Goal: Information Seeking & Learning: Find specific fact

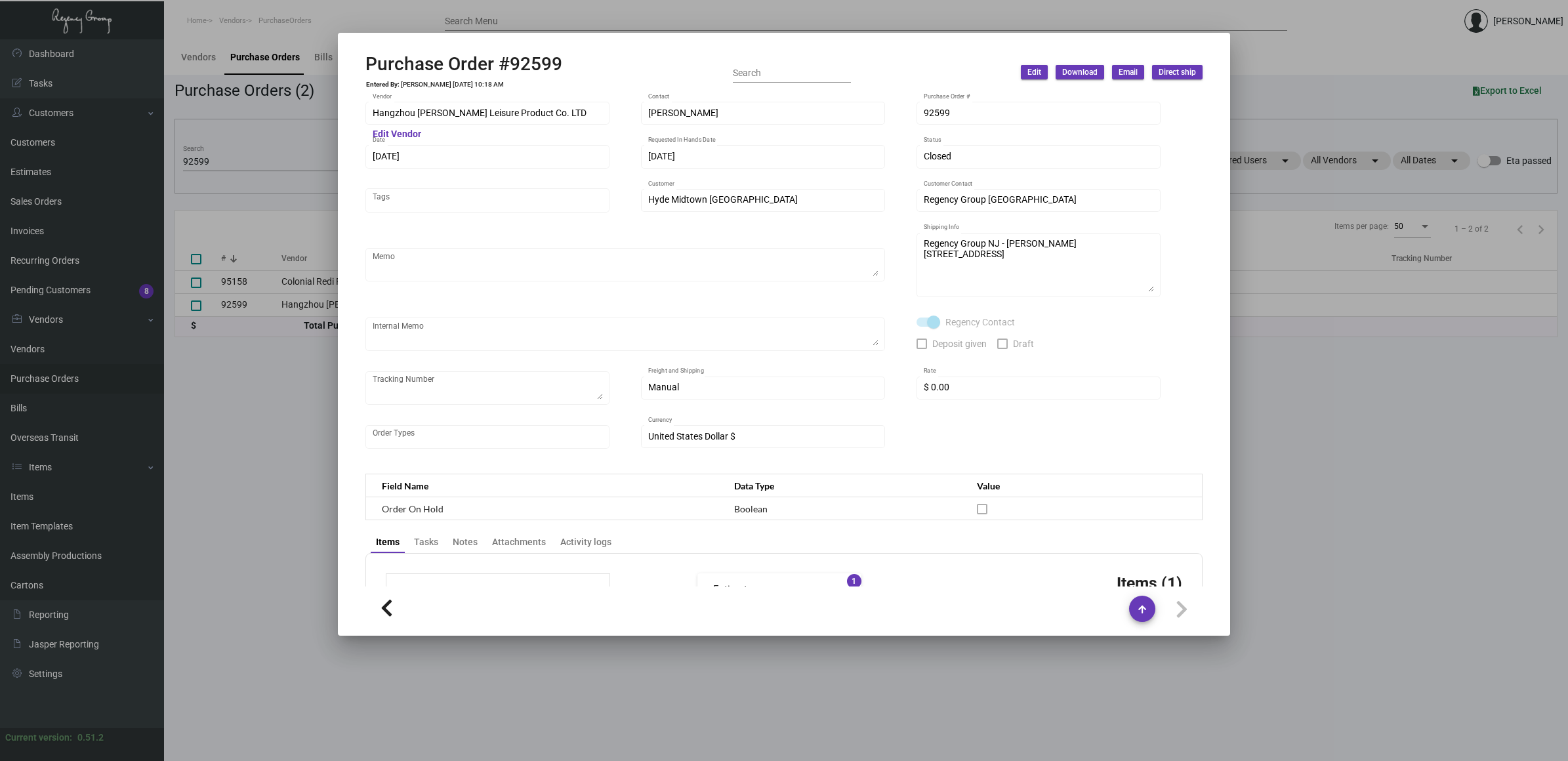
click at [242, 406] on div at bounding box center [784, 380] width 1568 height 761
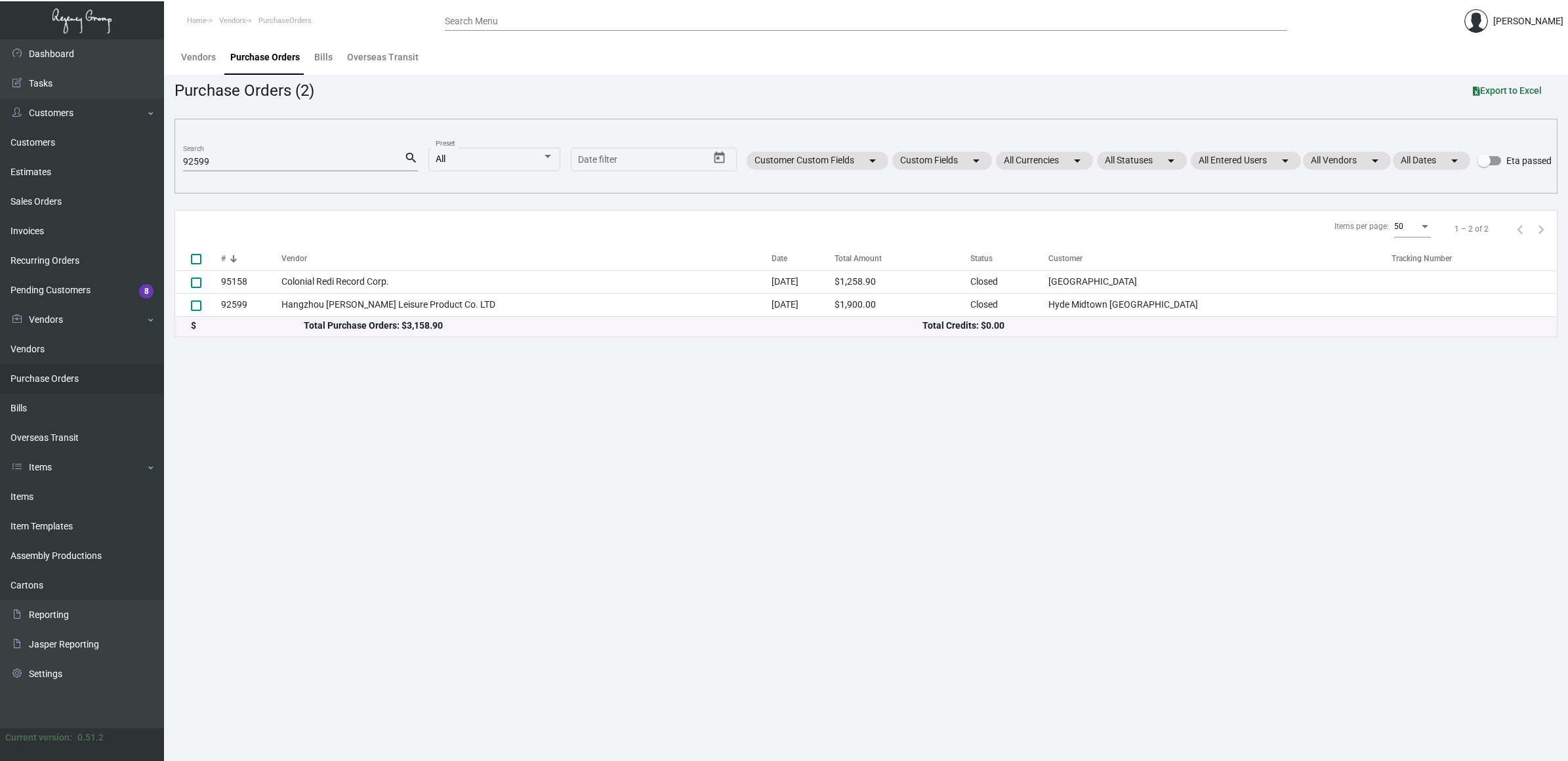
click at [242, 406] on main "Vendors Purchase Orders Bills Overseas Transit Purchase Orders (2) Export to Ex…" at bounding box center [866, 400] width 1404 height 721
click at [95, 493] on link "Items" at bounding box center [82, 497] width 164 height 29
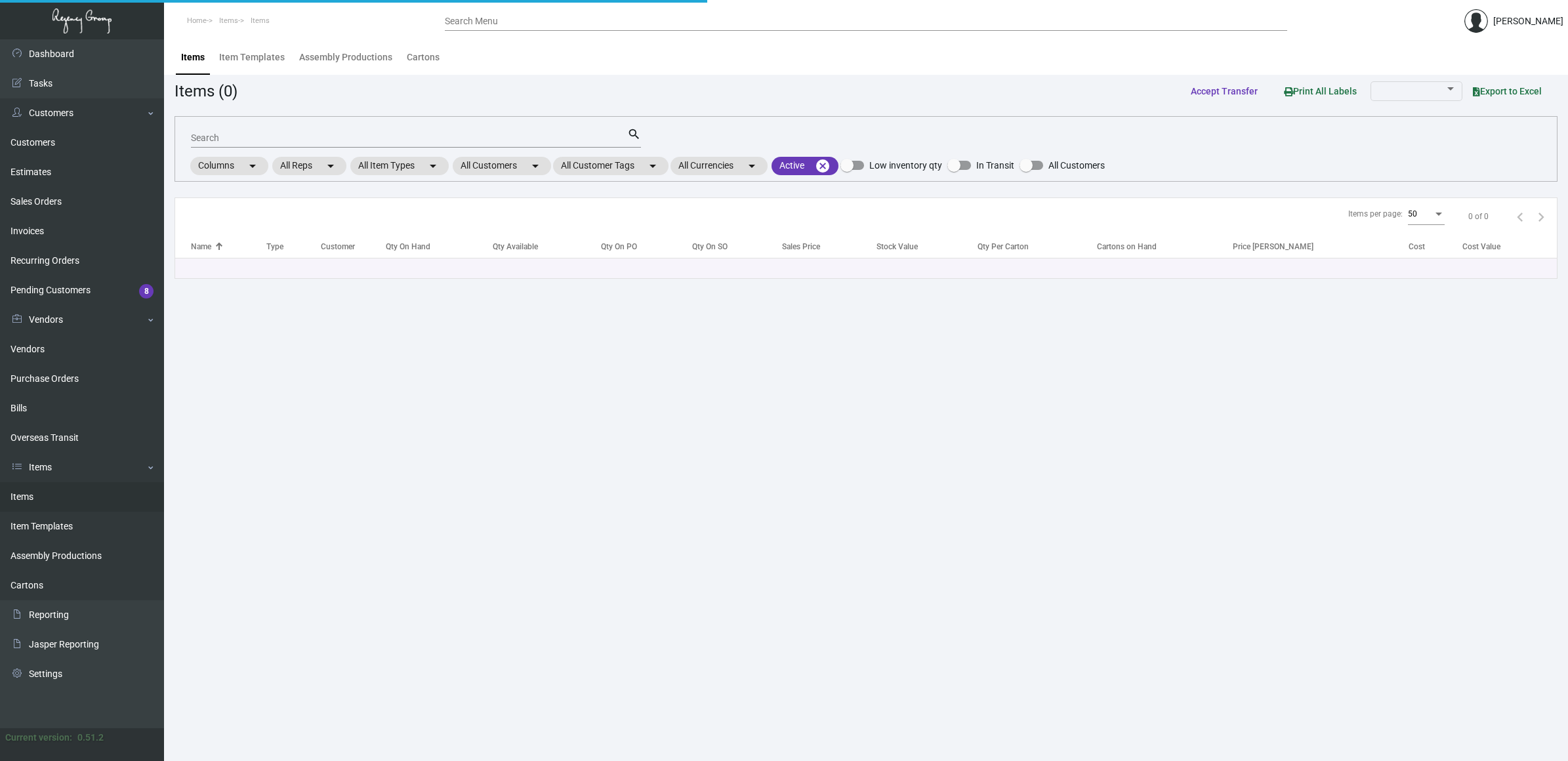
click at [242, 142] on input "Search" at bounding box center [409, 138] width 437 height 10
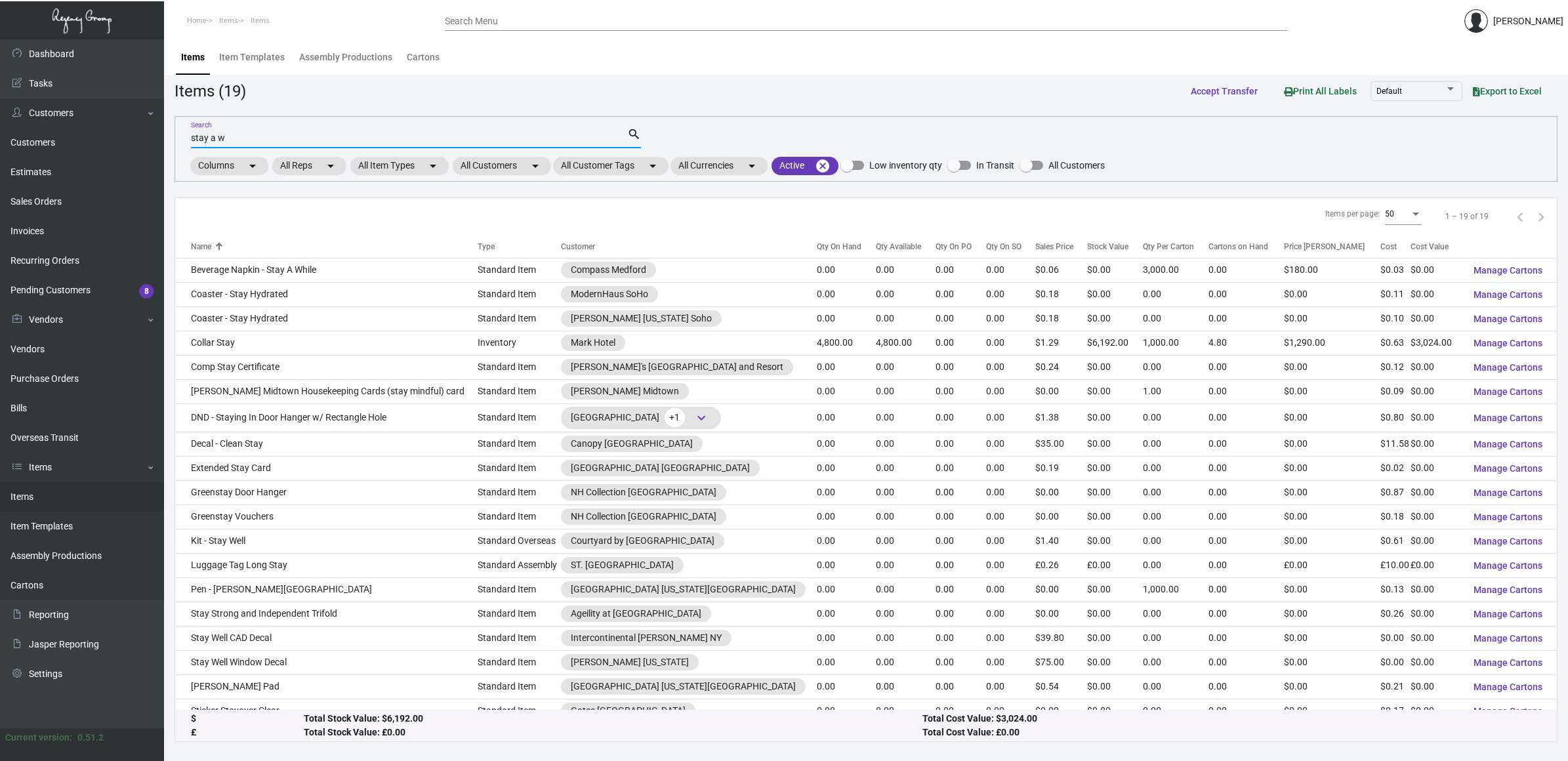
type input "stay a w"
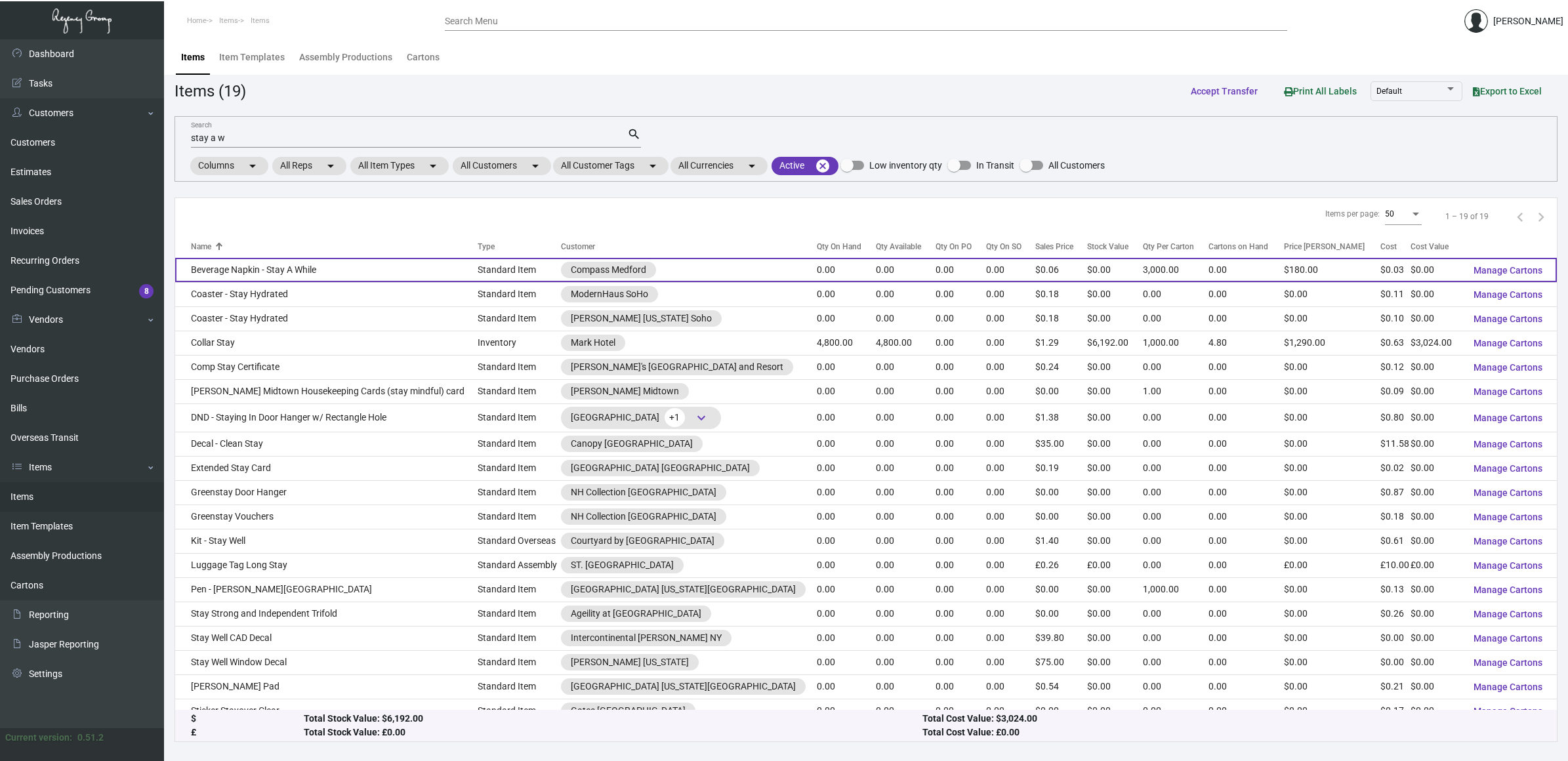
click at [344, 270] on td "Beverage Napkin - Stay A While" at bounding box center [326, 270] width 303 height 24
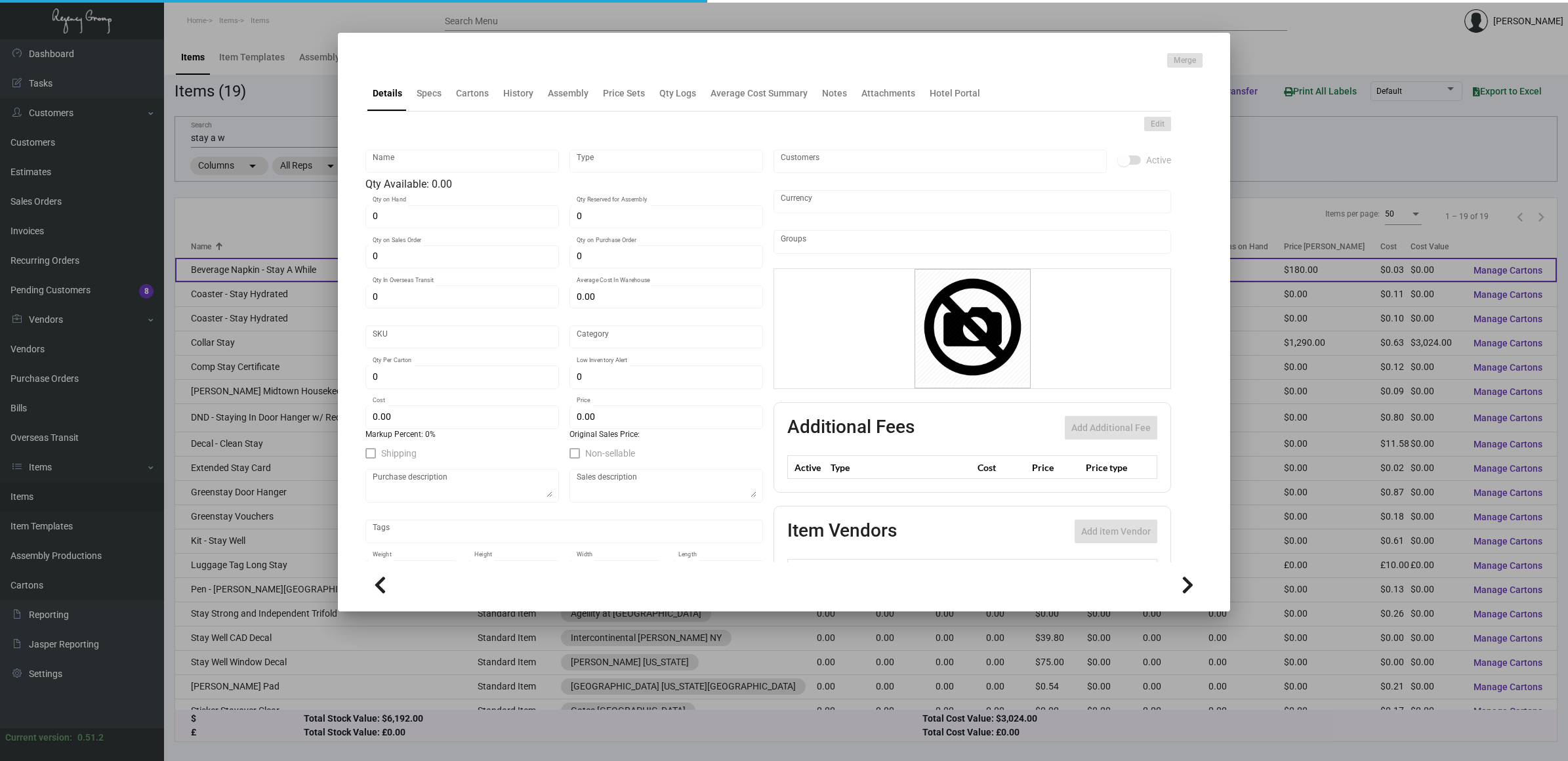
type input "Beverage Napkin - Stay A While"
type input "Standard Item"
type input "$ 0.03031"
type input "Standard"
type input "3,000"
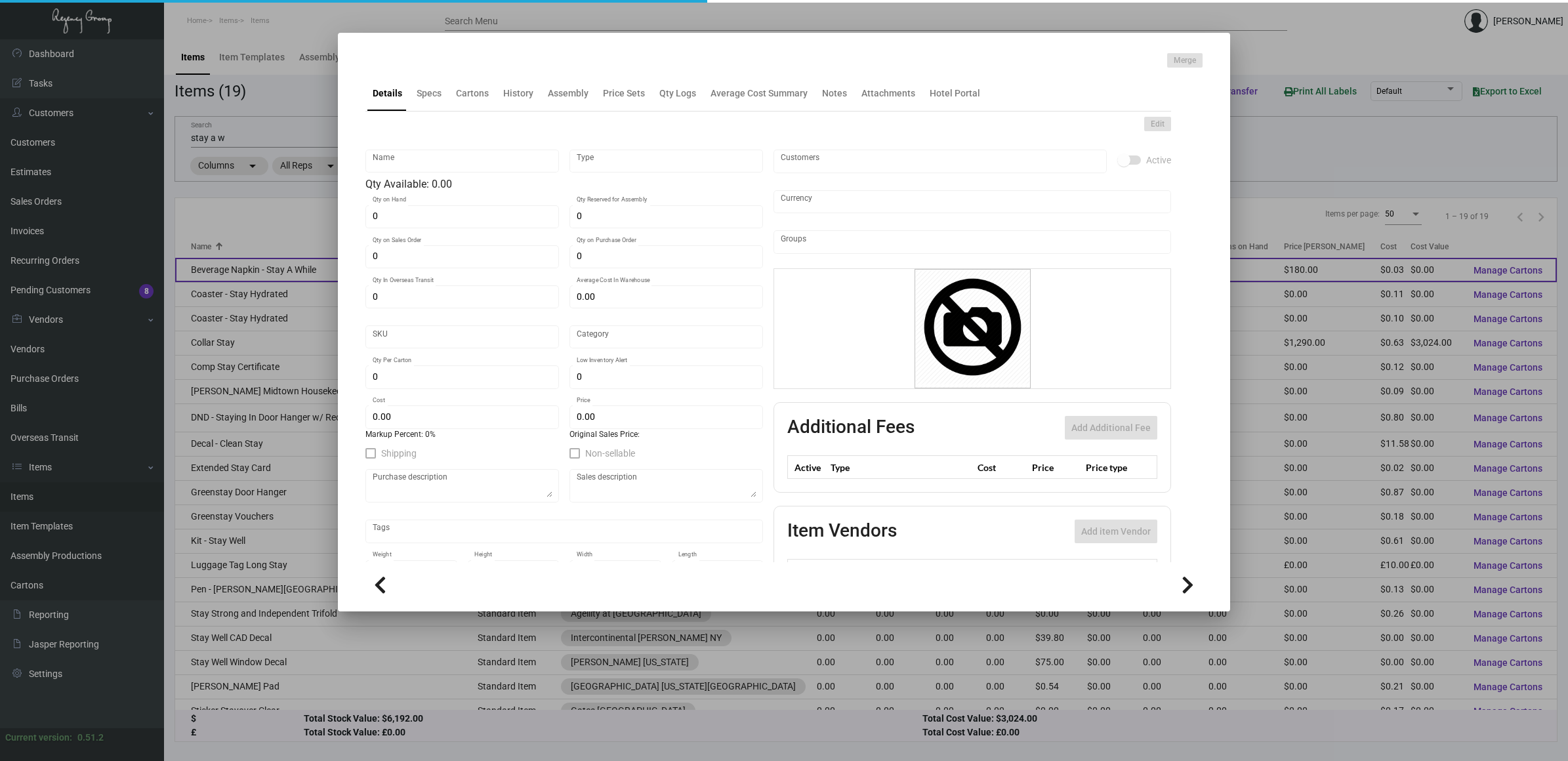
type input "$ 0.03031"
type input "$ 0.06"
checkbox input "true"
type input "United States Dollar $"
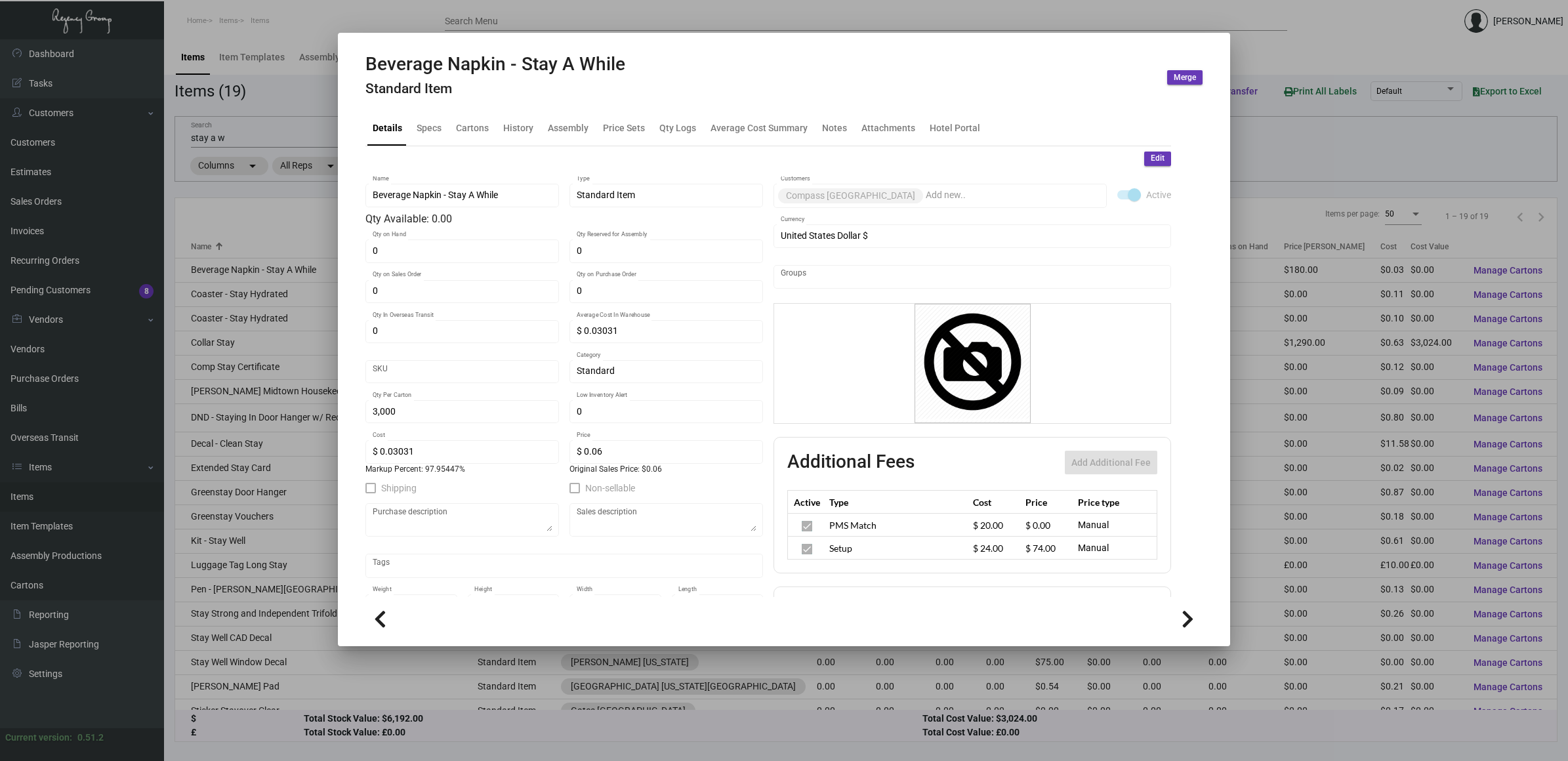
click at [310, 211] on div at bounding box center [784, 380] width 1568 height 761
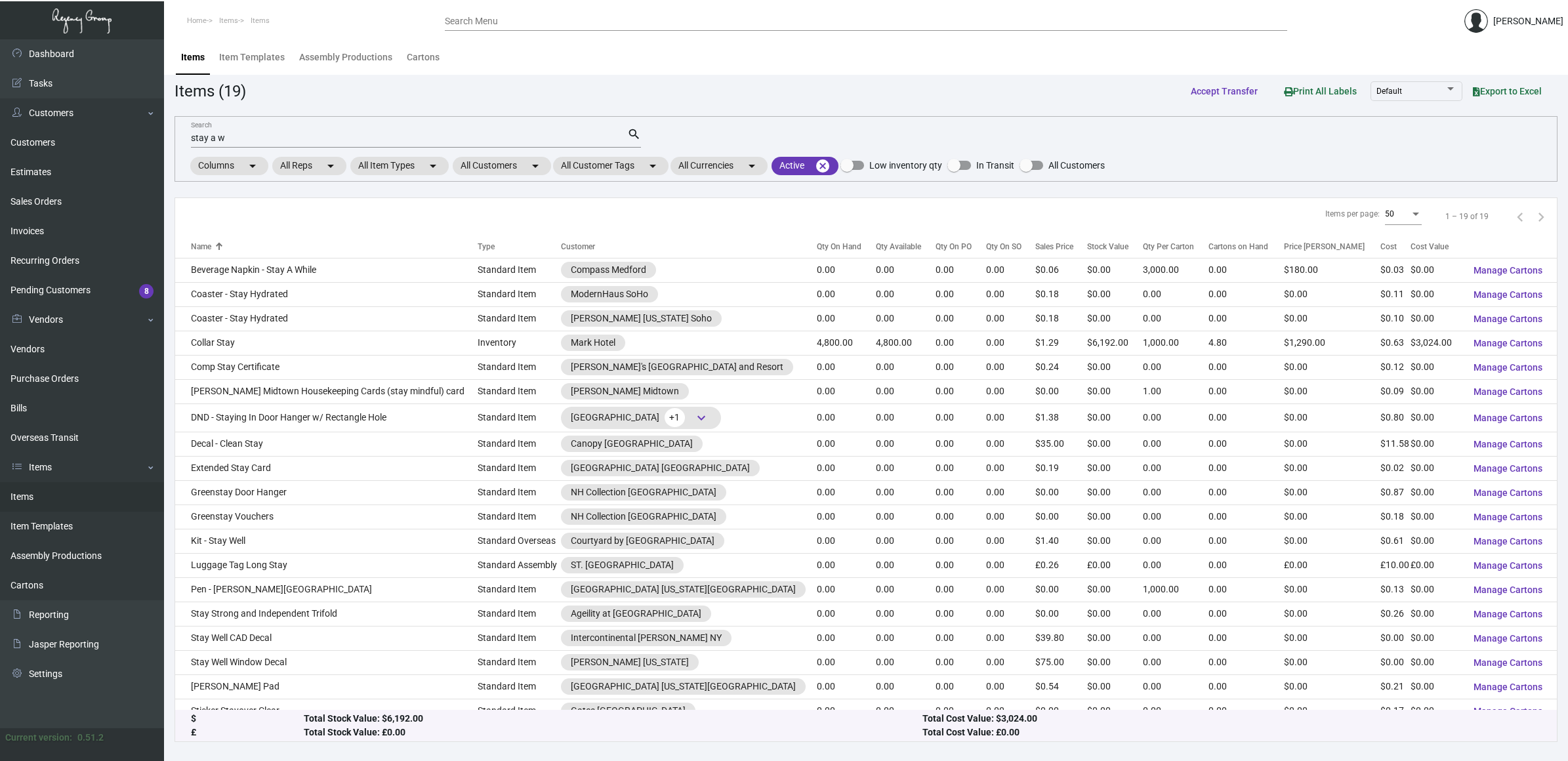
click at [256, 138] on input "stay a w" at bounding box center [409, 138] width 437 height 10
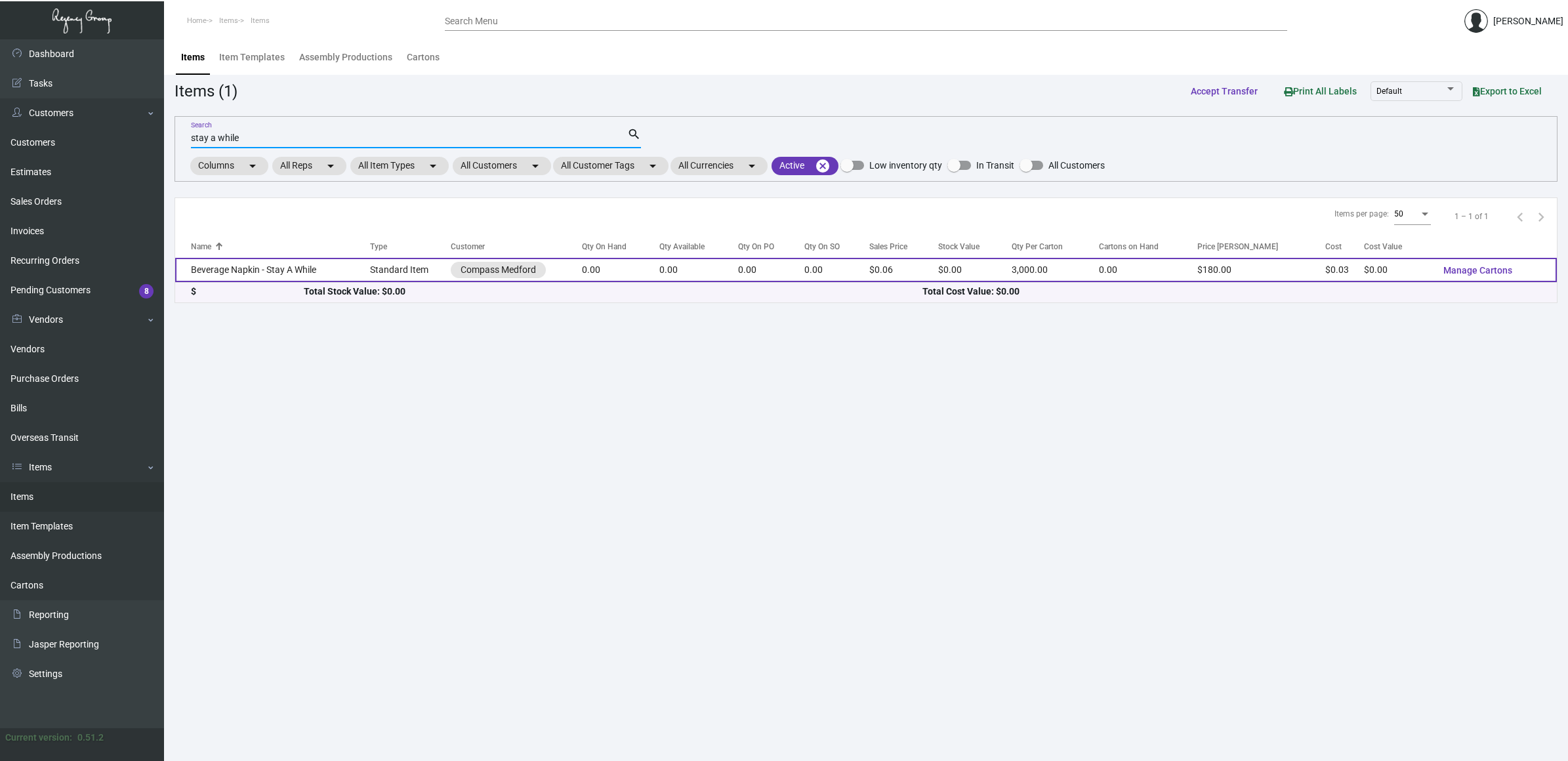
type input "stay a while"
click at [287, 266] on td "Beverage Napkin - Stay A While" at bounding box center [273, 270] width 195 height 24
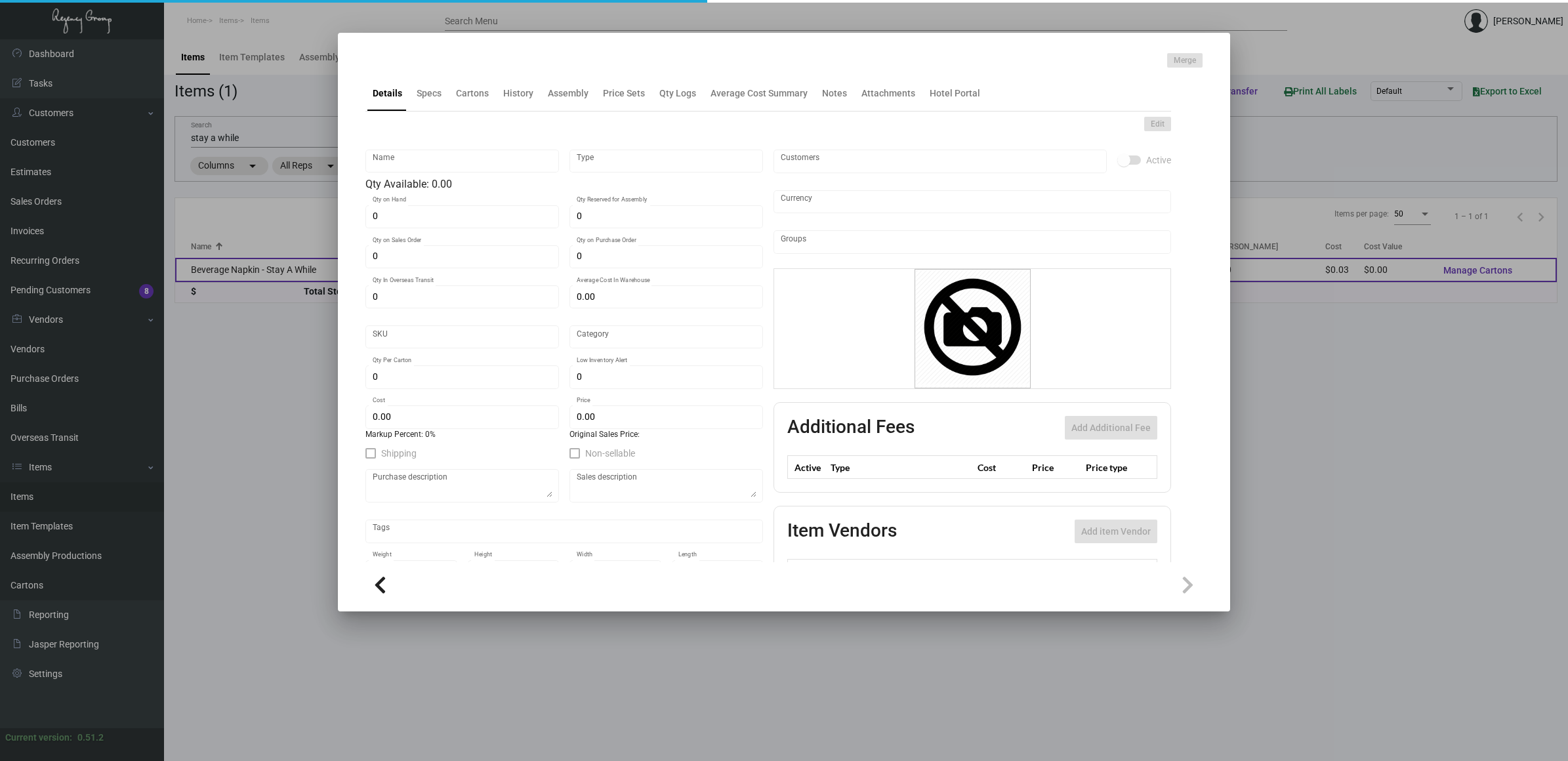
type input "Beverage Napkin - Stay A While"
type input "Standard Item"
type input "$ 0.03031"
type input "Standard"
type input "3,000"
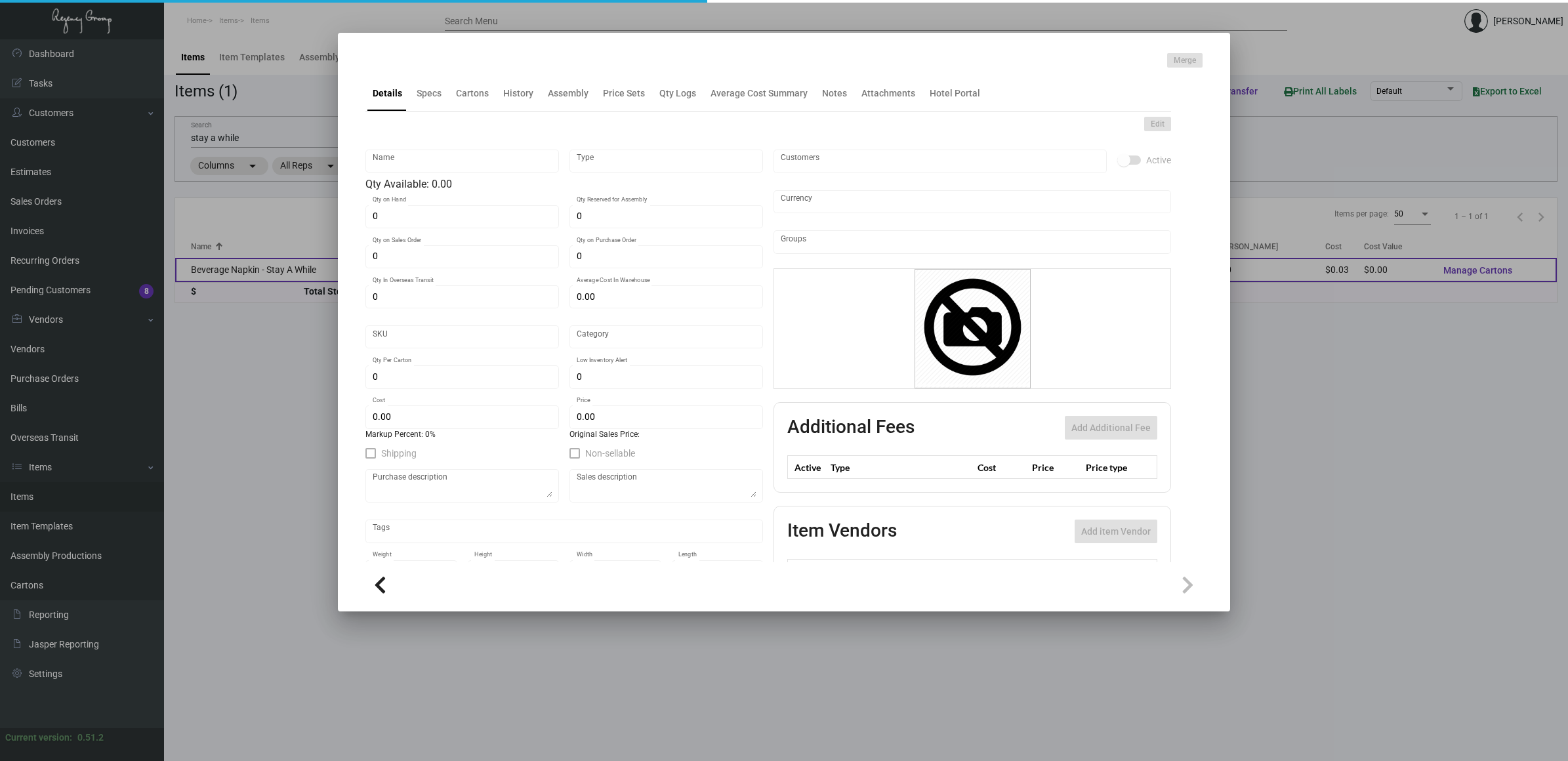
type input "$ 0.03031"
type input "$ 0.06"
checkbox input "true"
type input "United States Dollar $"
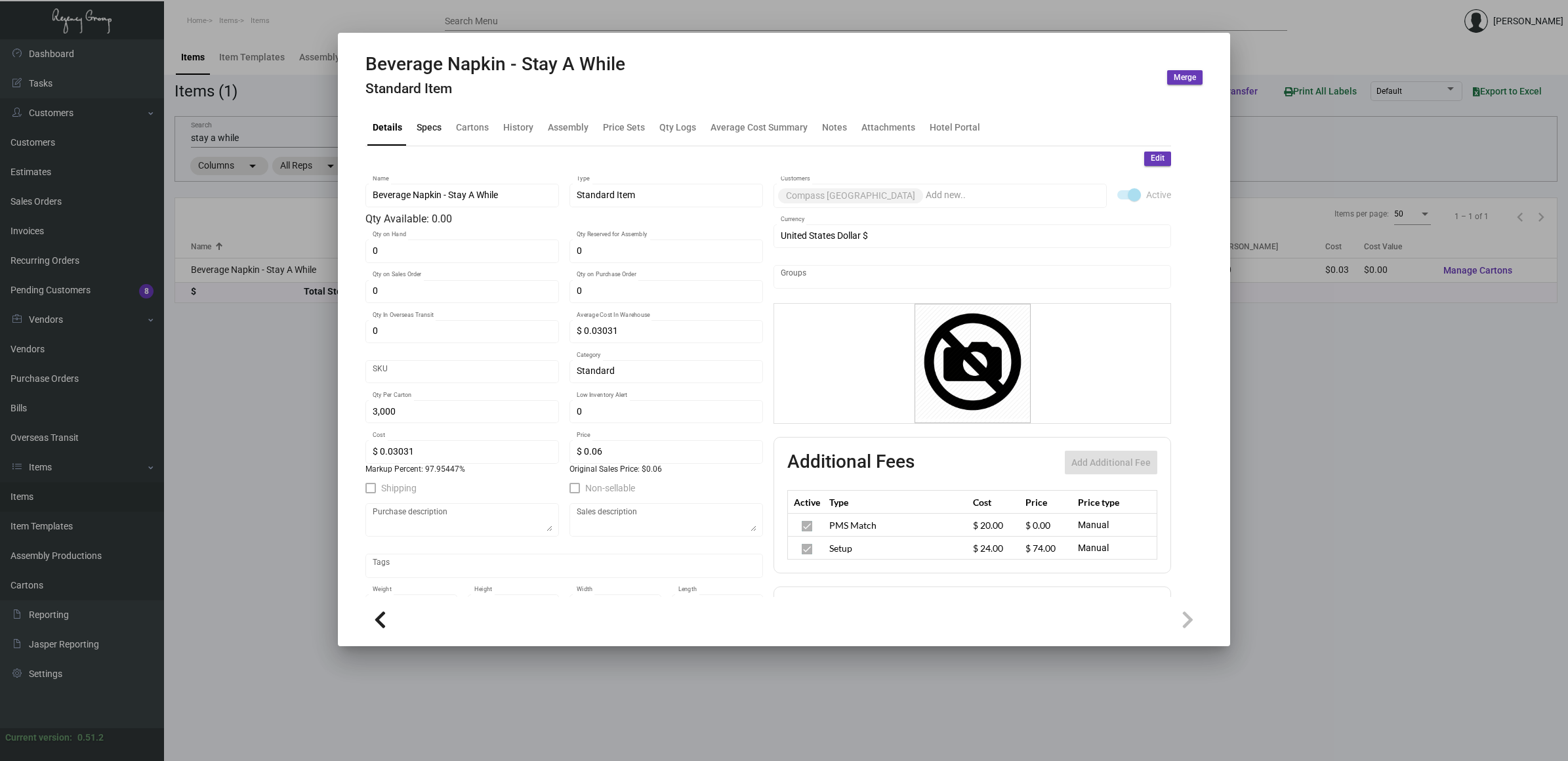
click at [440, 127] on div "Specs" at bounding box center [429, 128] width 35 height 31
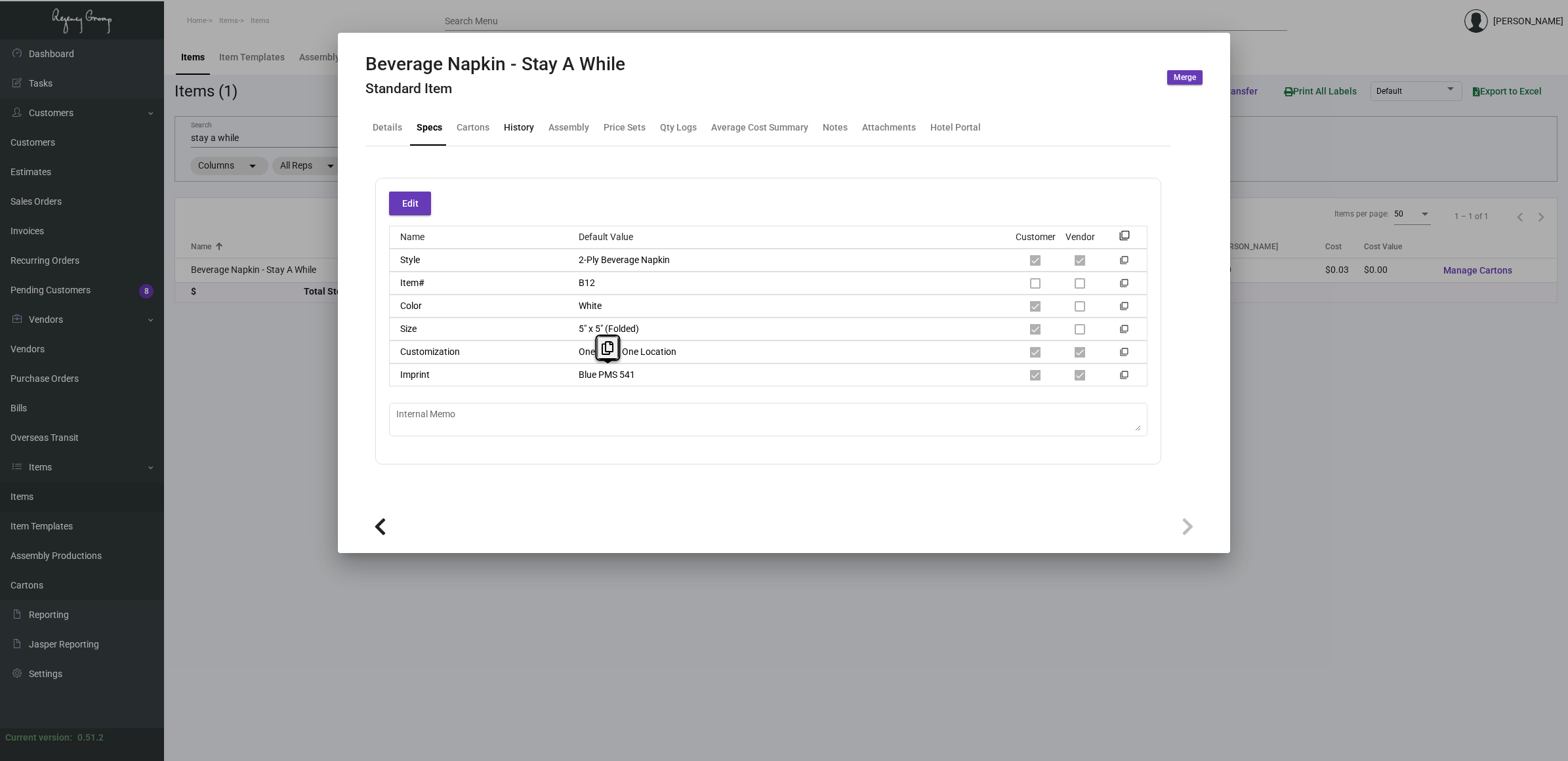
click at [526, 129] on div "History" at bounding box center [519, 128] width 30 height 14
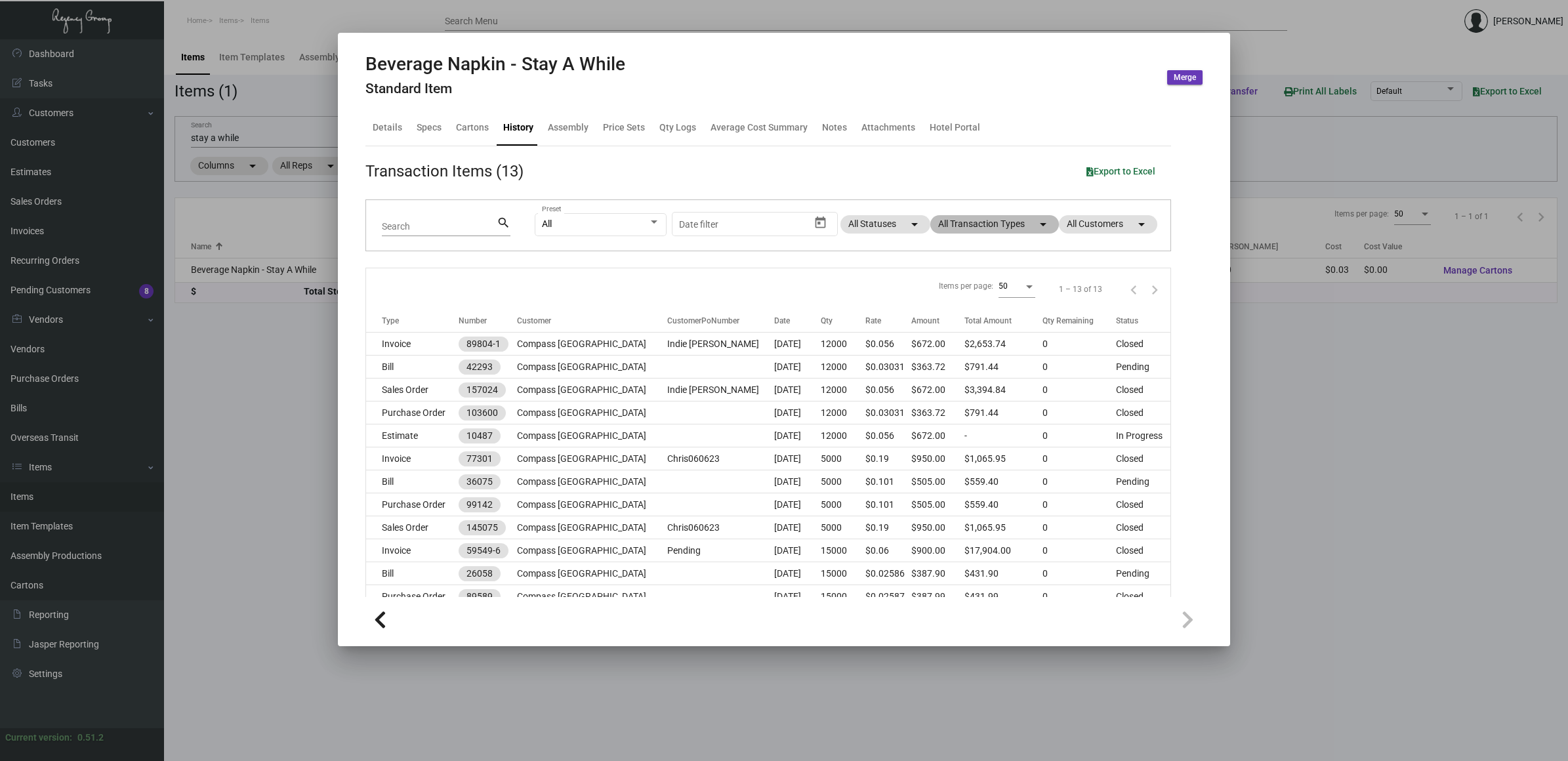
click at [985, 222] on mat-chip "All Transaction Types arrow_drop_down" at bounding box center [994, 223] width 129 height 18
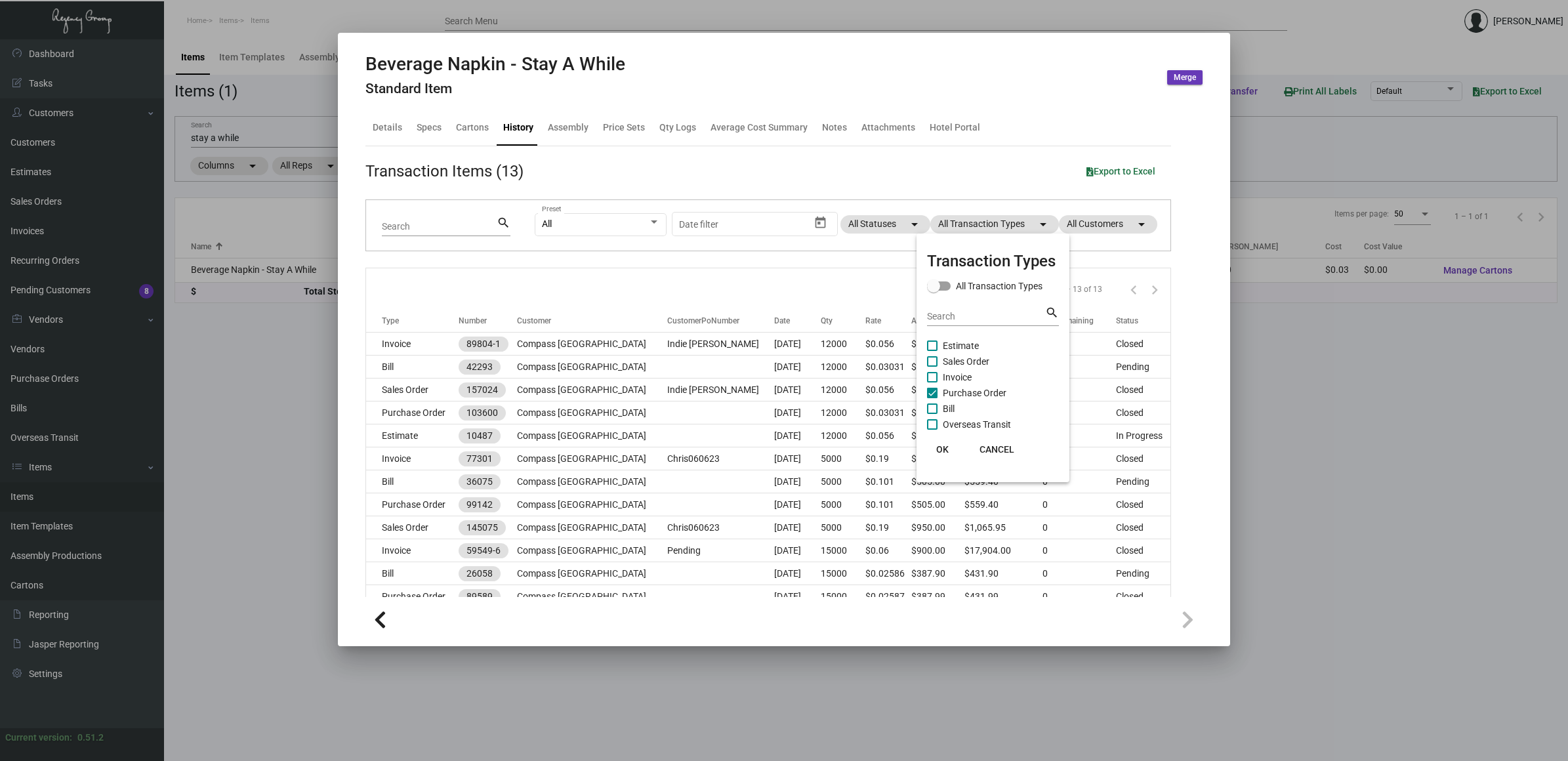
click at [992, 390] on span "Purchase Order" at bounding box center [975, 393] width 64 height 16
click at [933, 399] on input "Purchase Order" at bounding box center [932, 399] width 1 height 1
click at [992, 390] on span "Purchase Order" at bounding box center [975, 393] width 64 height 16
click at [933, 399] on input "Purchase Order" at bounding box center [932, 399] width 1 height 1
checkbox input "true"
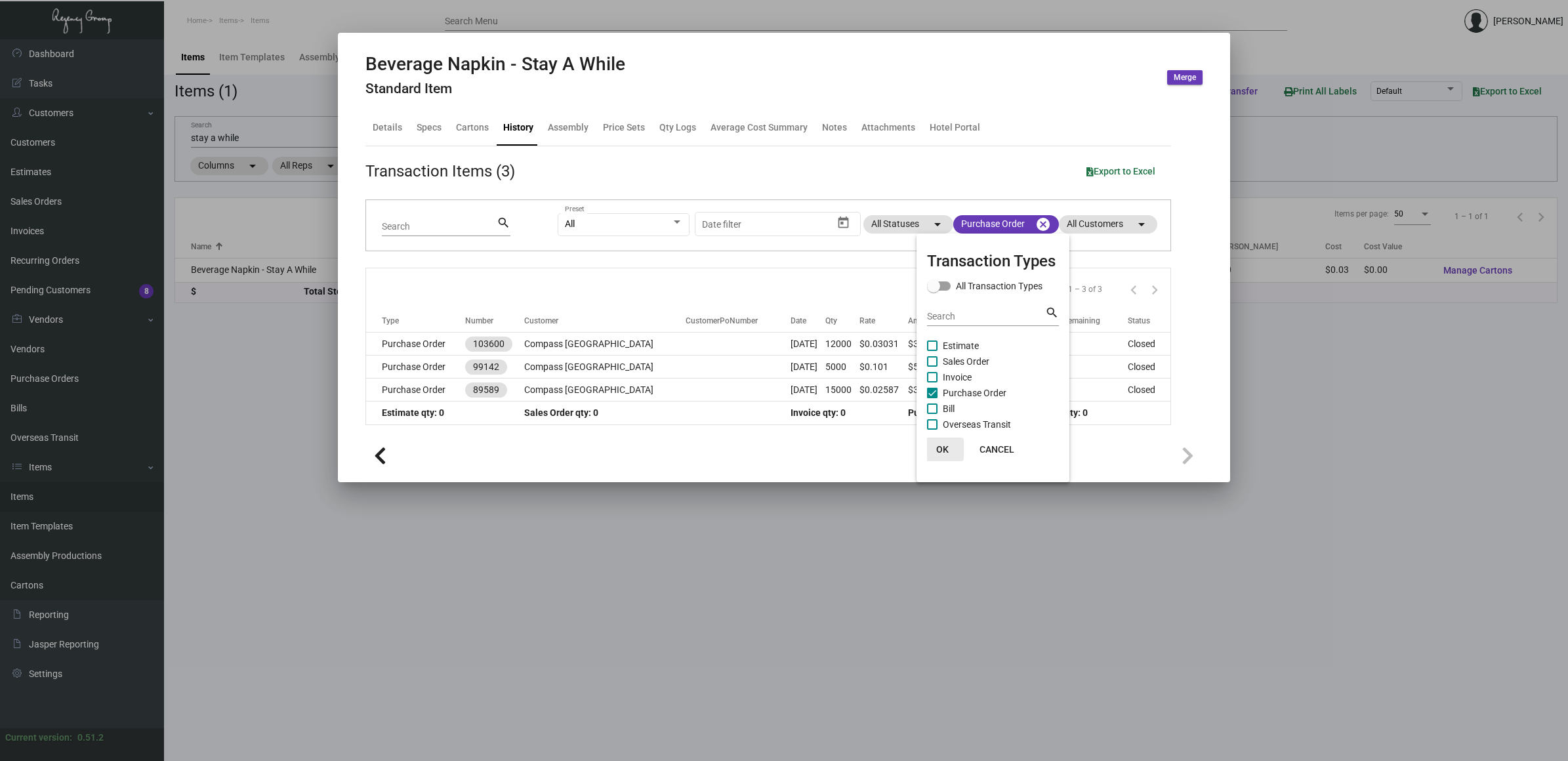
click at [946, 450] on span "OK" at bounding box center [942, 450] width 12 height 10
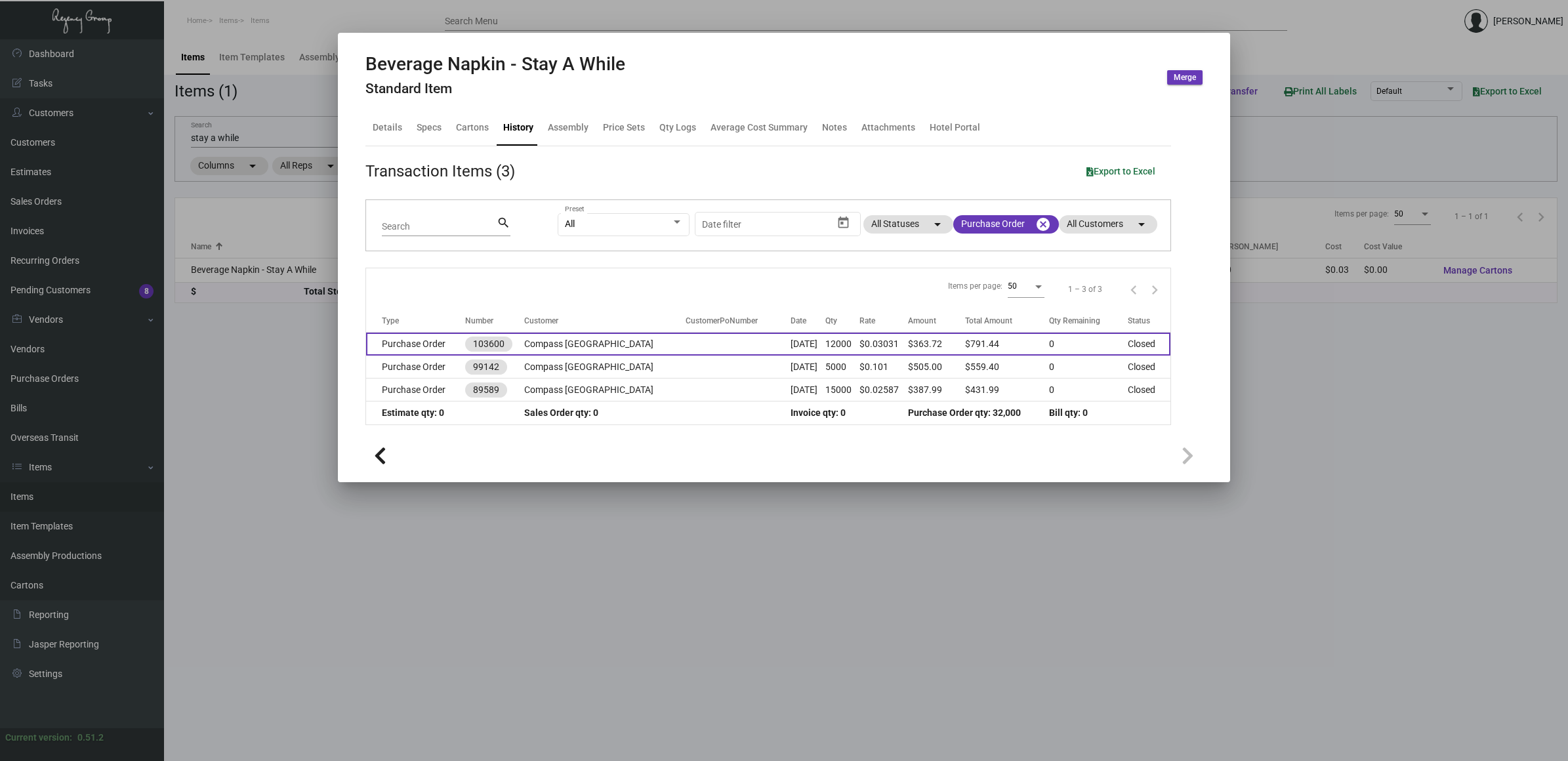
click at [894, 343] on td "$0.03031" at bounding box center [884, 344] width 49 height 23
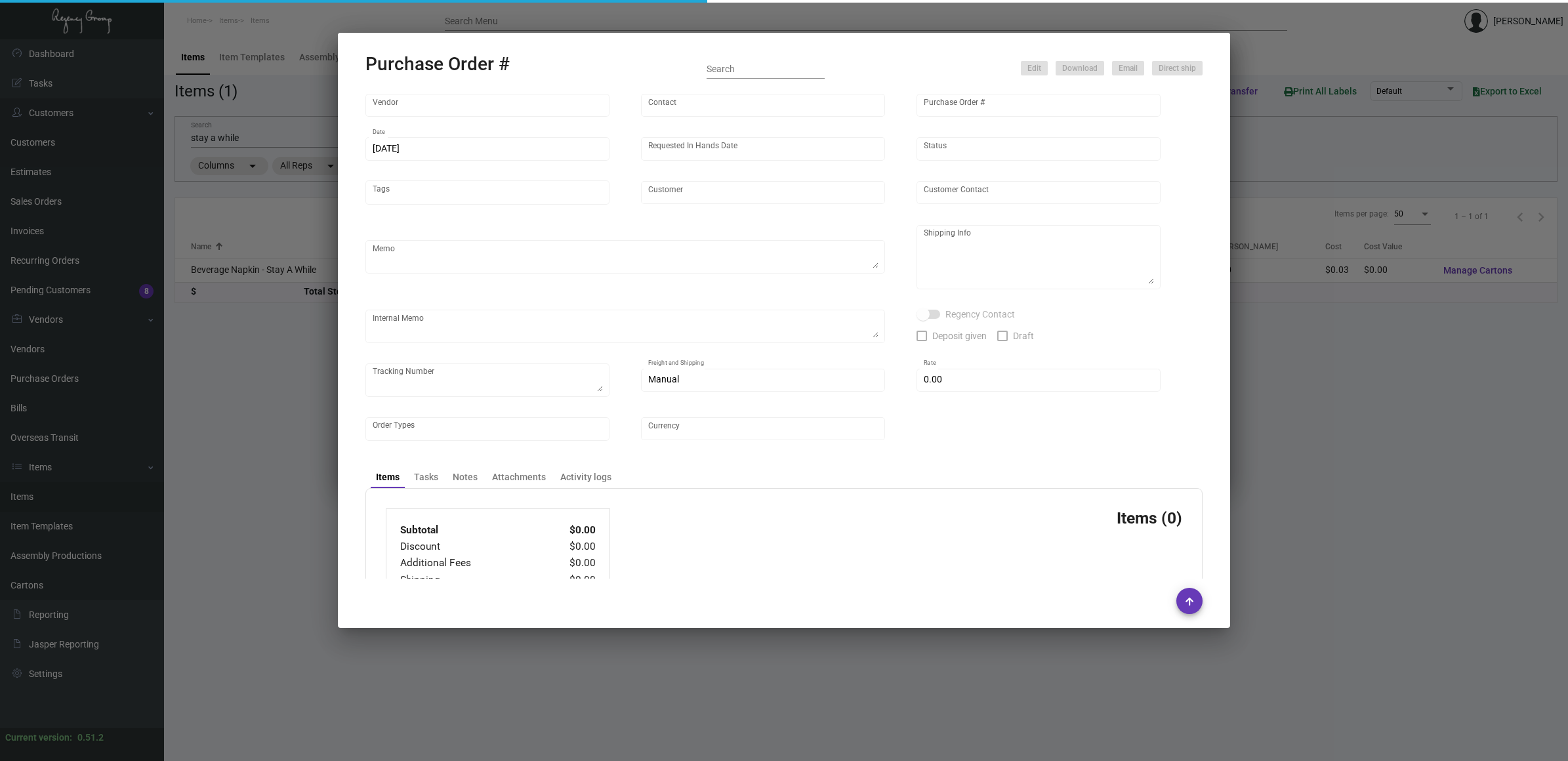
type input "Napkins Only"
type input "[PERSON_NAME]"
type input "103600"
type input "[DATE]"
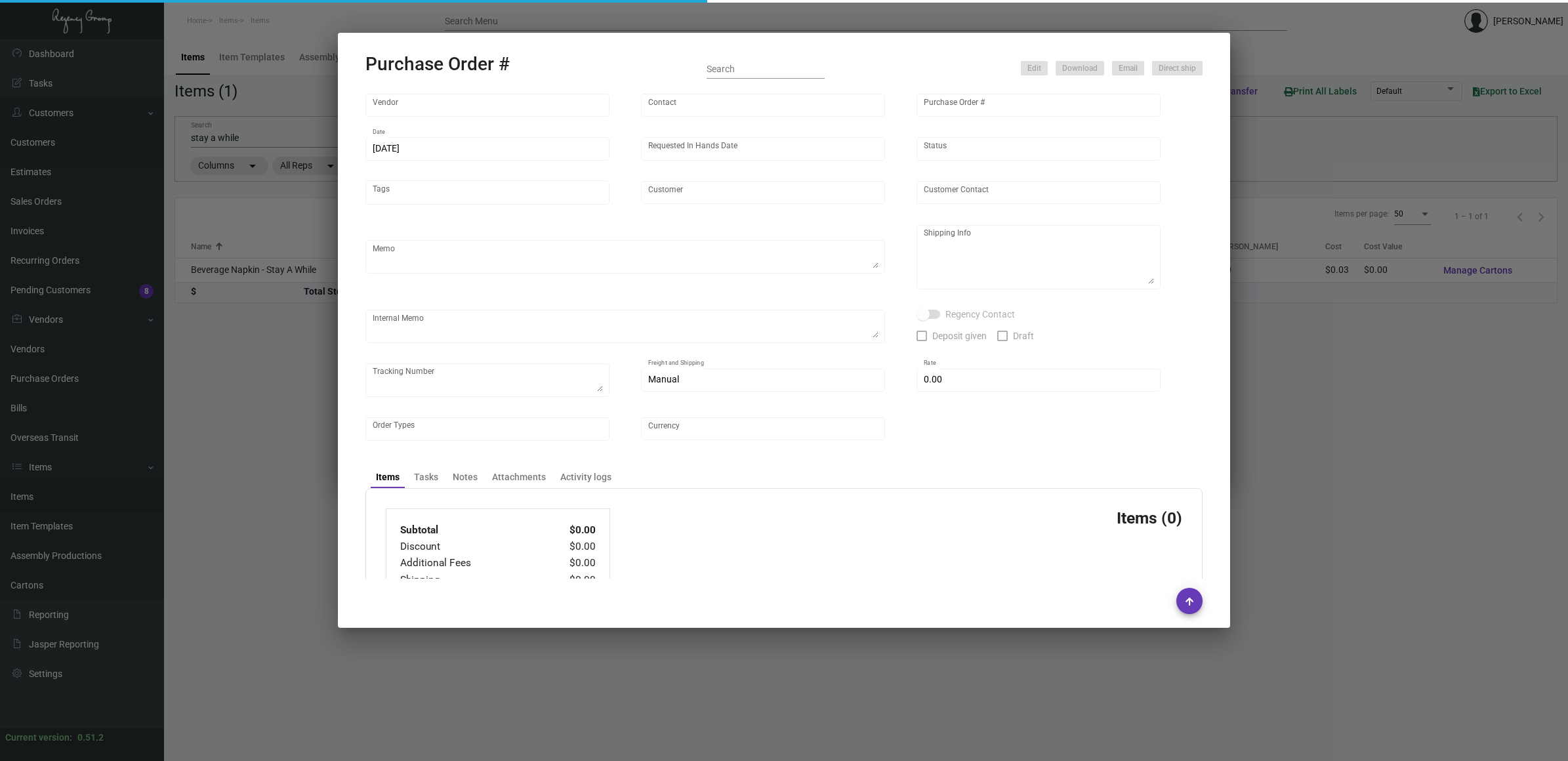
type input "Compass [GEOGRAPHIC_DATA]"
type textarea "When ready to ship, contact: [EMAIL_ADDRESS][DOMAIN_NAME] for all shipments UPS…"
type textarea "Regency Group LA [STREET_ADDRESS]"
checkbox input "true"
type input "$ 0.00"
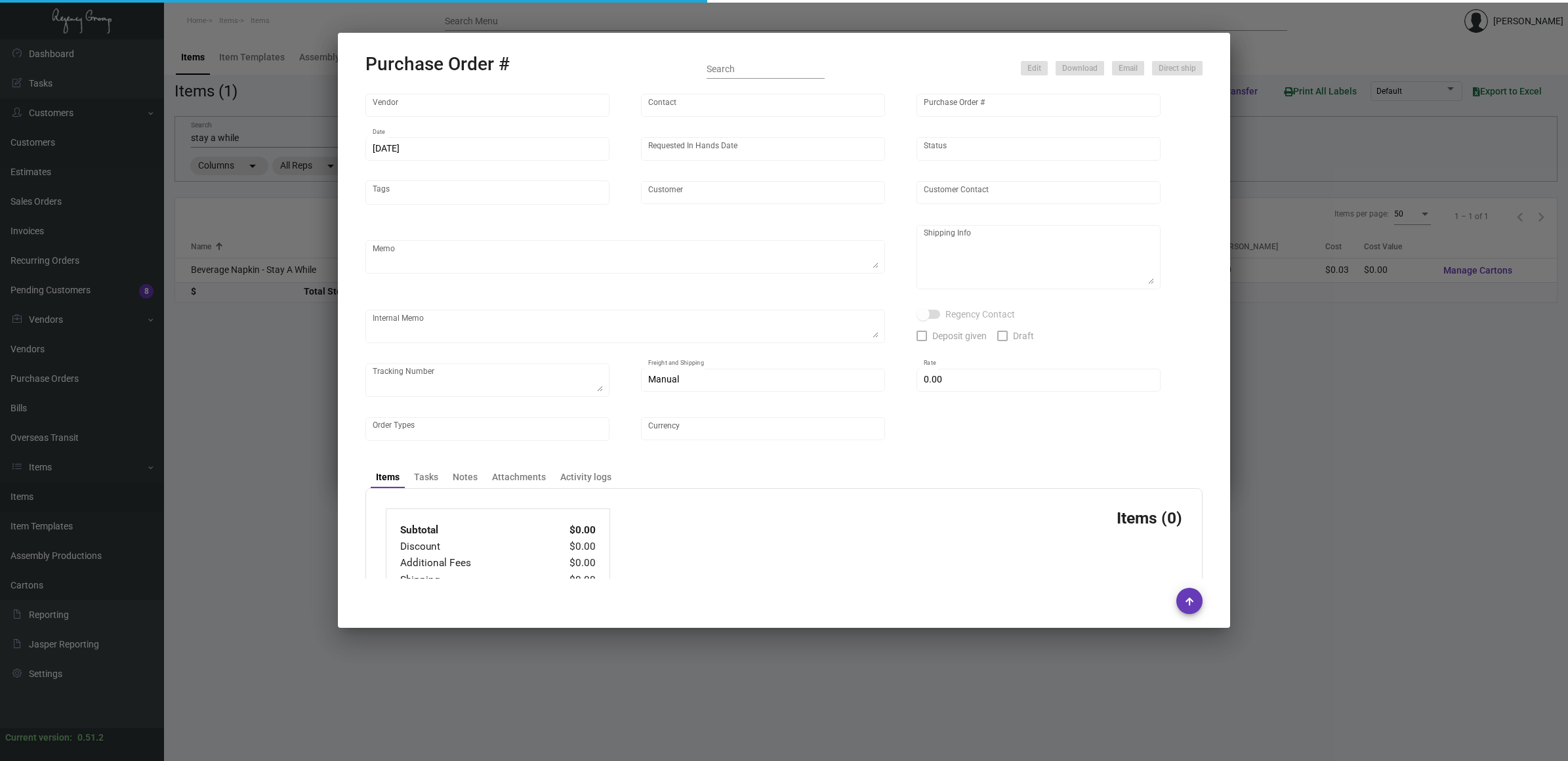
type input "United States Dollar $"
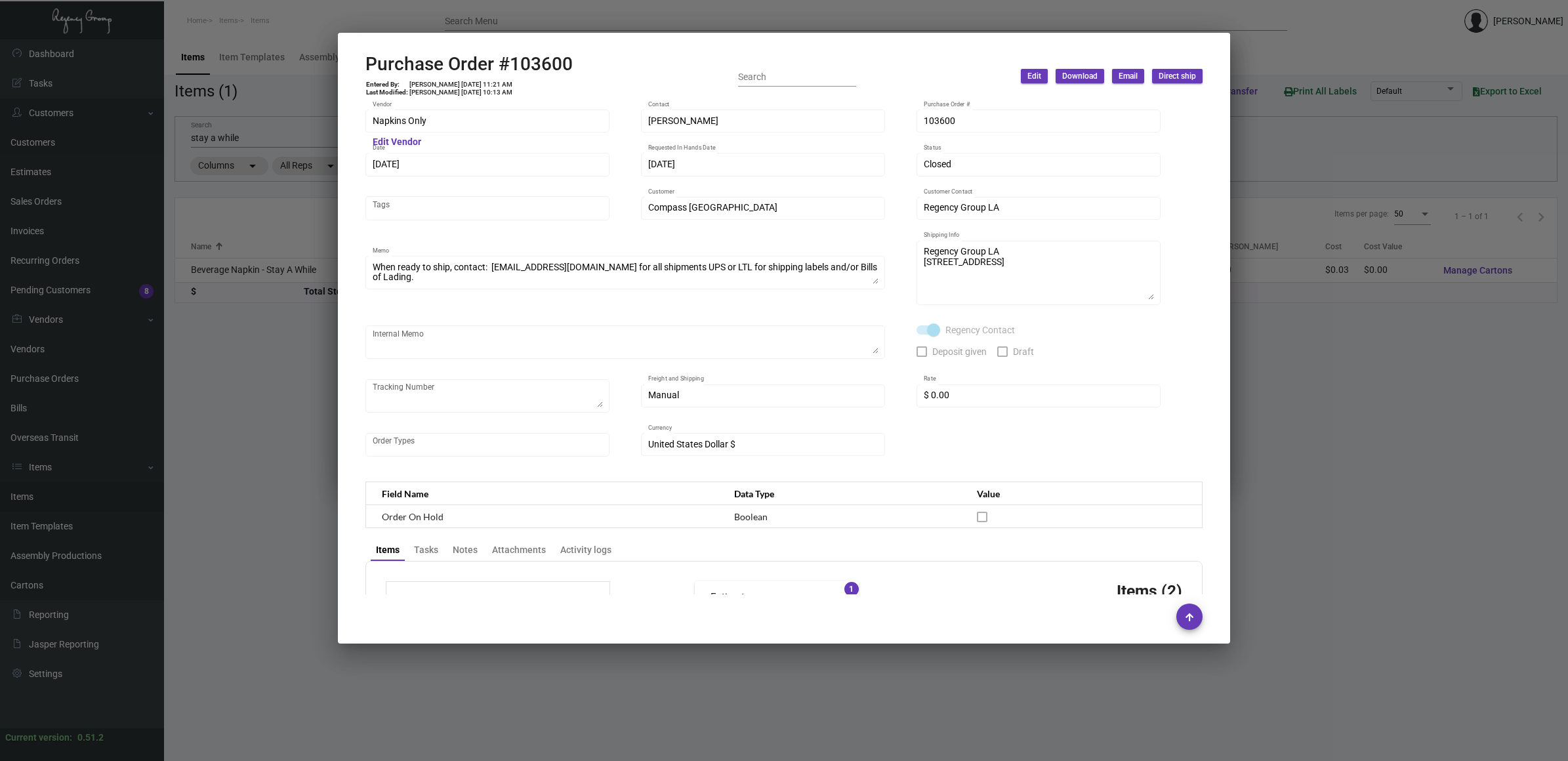
click at [533, 58] on h2 "Purchase Order #103600" at bounding box center [469, 65] width 207 height 22
click at [533, 56] on h2 "Purchase Order #103600" at bounding box center [469, 65] width 207 height 22
copy h2 "103600"
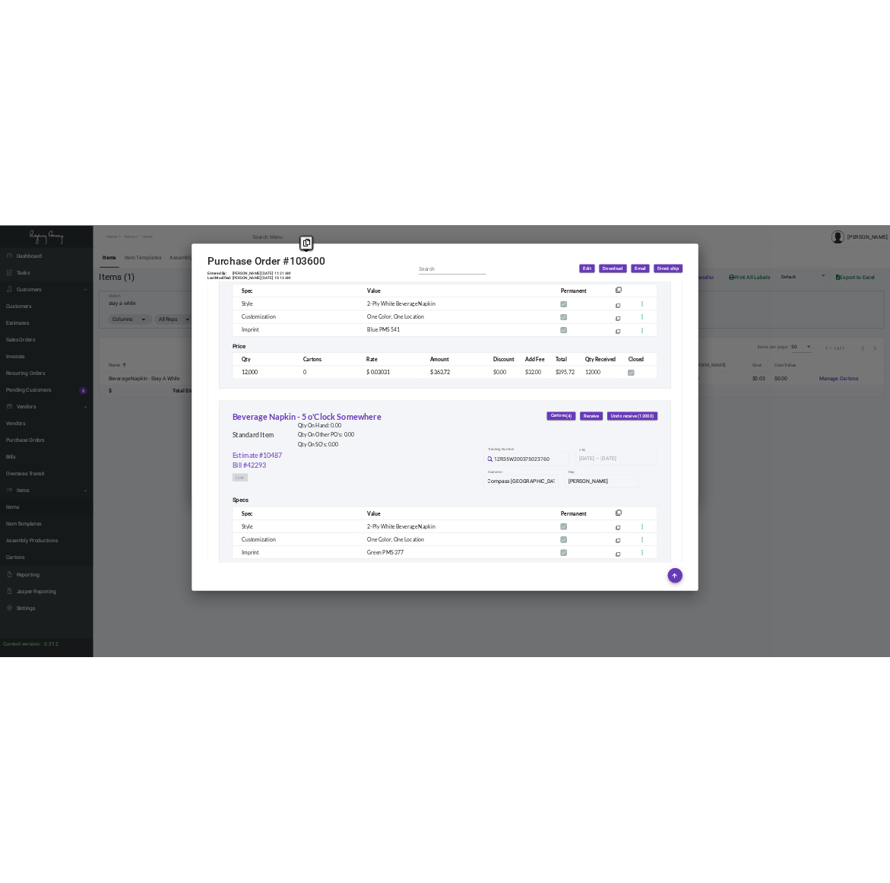
scroll to position [1081, 0]
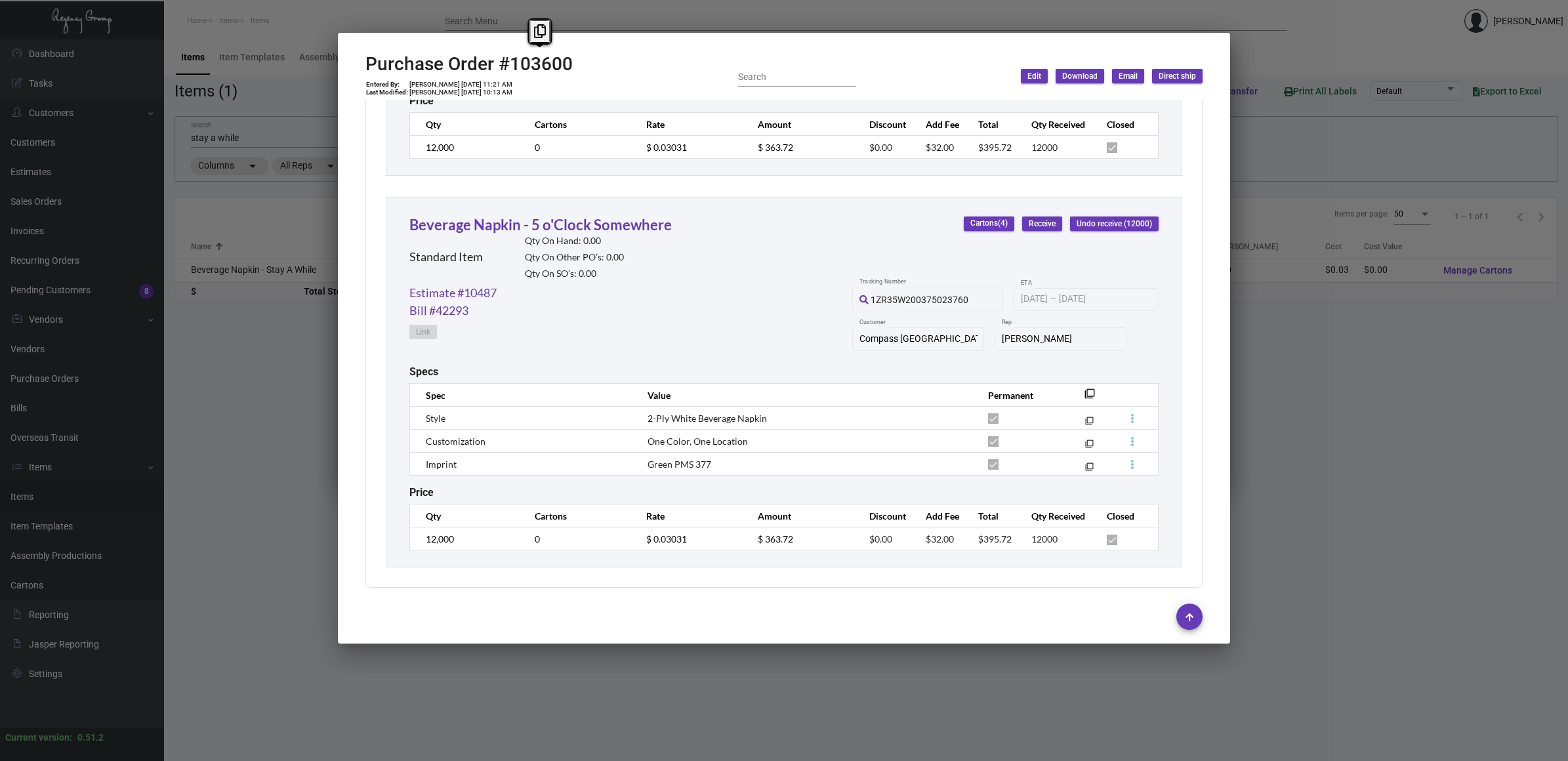
drag, startPoint x: 538, startPoint y: 37, endPoint x: 477, endPoint y: 40, distance: 61.1
click at [537, 37] on icon at bounding box center [540, 31] width 12 height 14
copy h2 "103600"
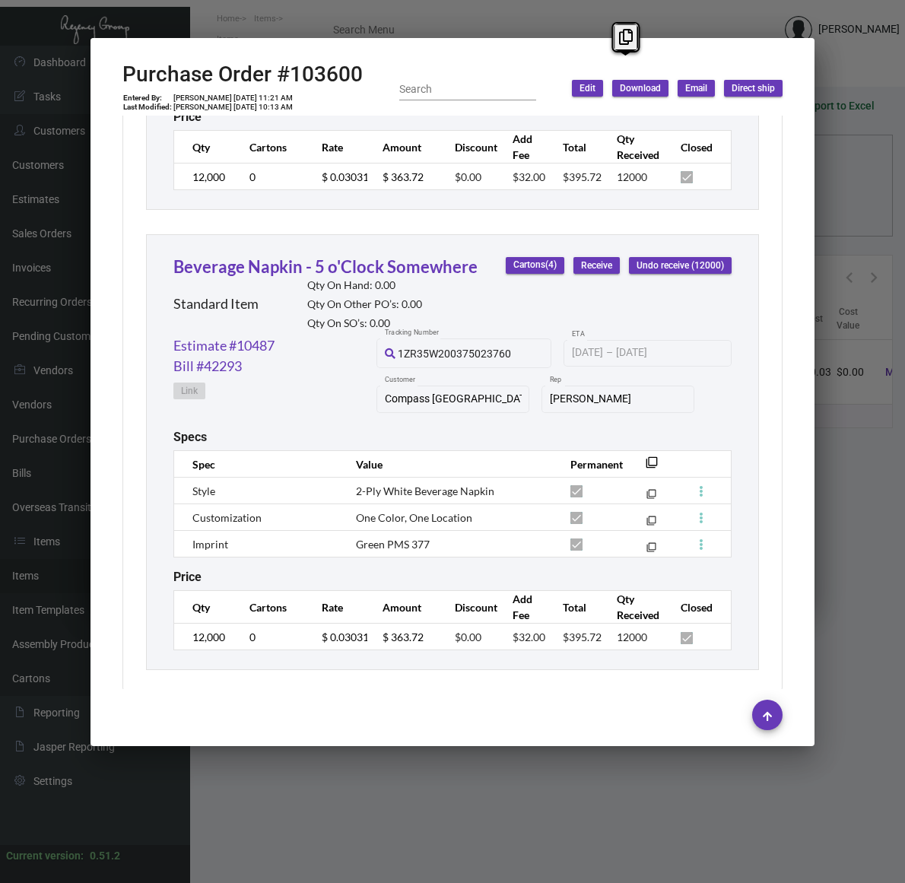
click at [419, 776] on div at bounding box center [452, 441] width 905 height 883
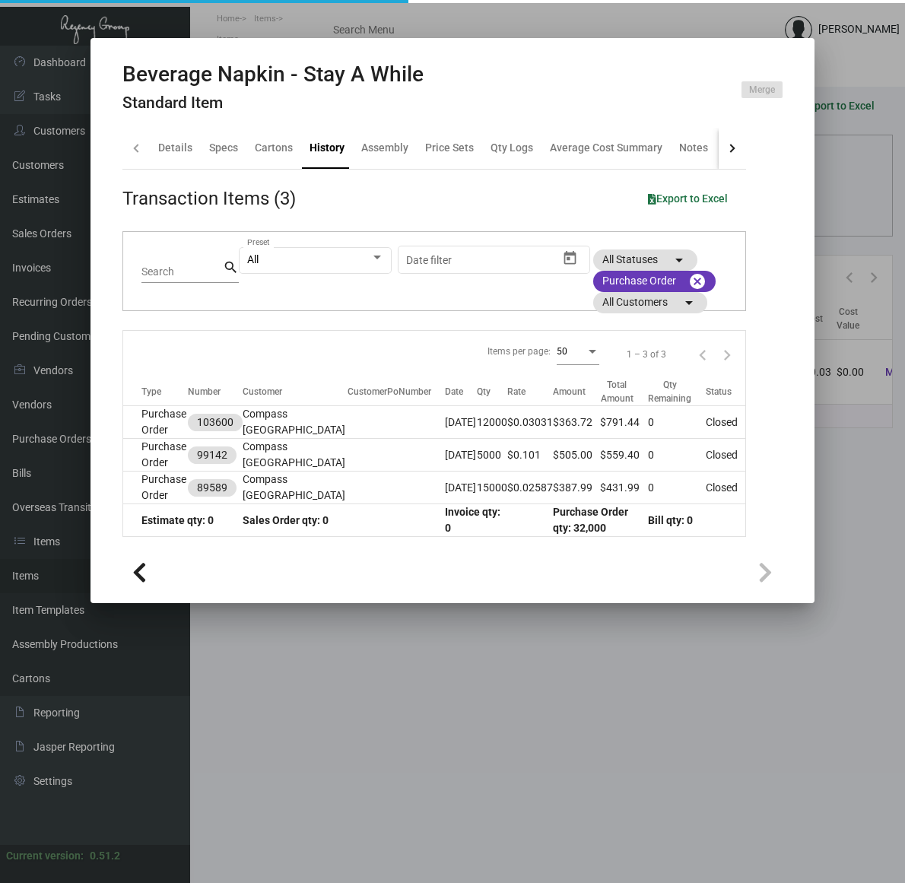
click at [419, 776] on div at bounding box center [452, 441] width 905 height 883
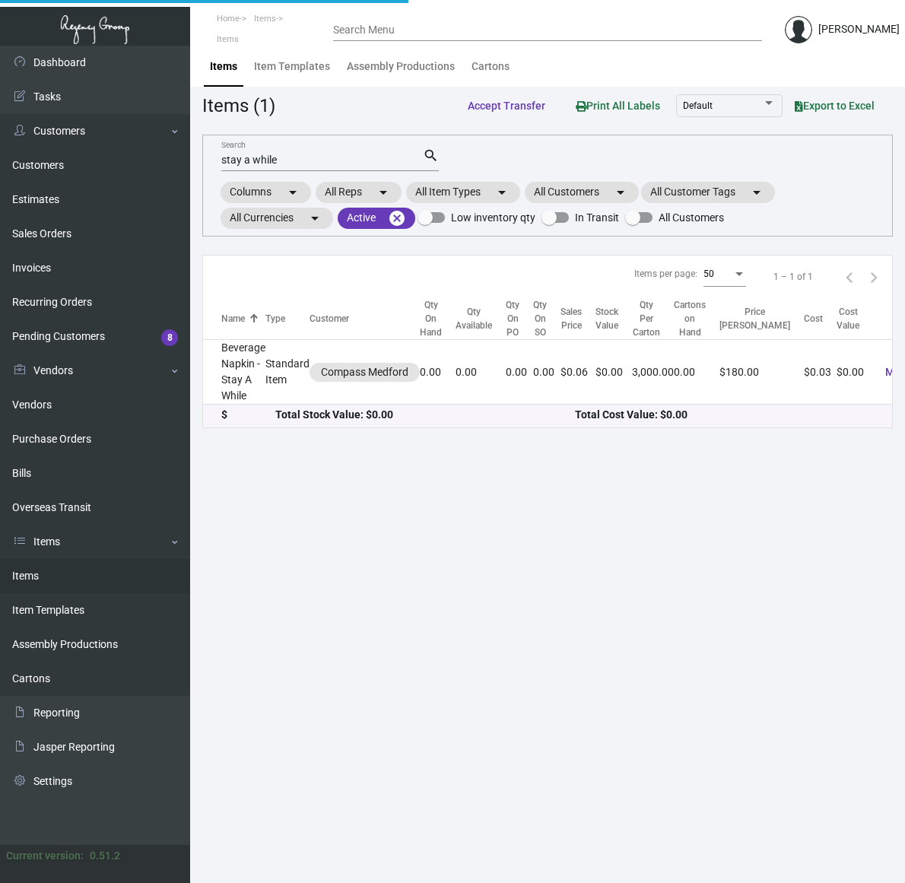
drag, startPoint x: 419, startPoint y: 776, endPoint x: 403, endPoint y: 770, distance: 17.1
click at [403, 770] on main "Items Item Templates Assembly Productions Cartons Items (1) Accept Transfer Pri…" at bounding box center [547, 464] width 715 height 837
click at [54, 571] on link "Items" at bounding box center [95, 576] width 190 height 34
click at [97, 157] on div "Dashboard Dashboard Tasks Customers Customers Estimates Sales Orders Invoices R…" at bounding box center [452, 464] width 905 height 837
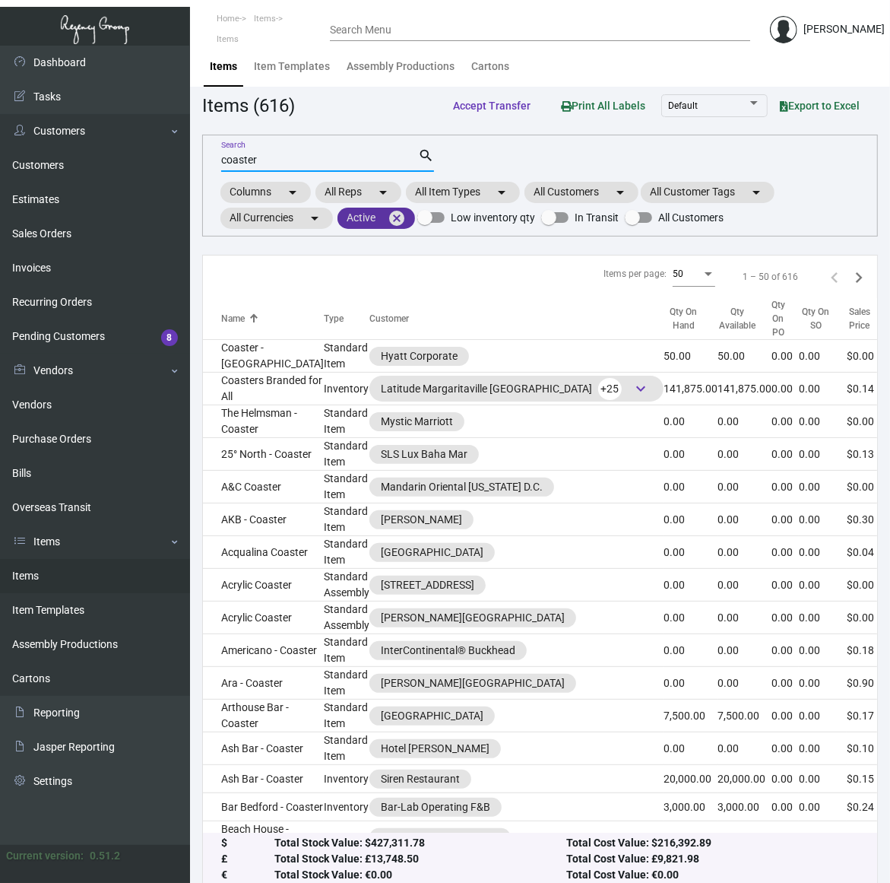
type input "coaster"
click at [401, 213] on mat-icon "cancel" at bounding box center [397, 218] width 18 height 18
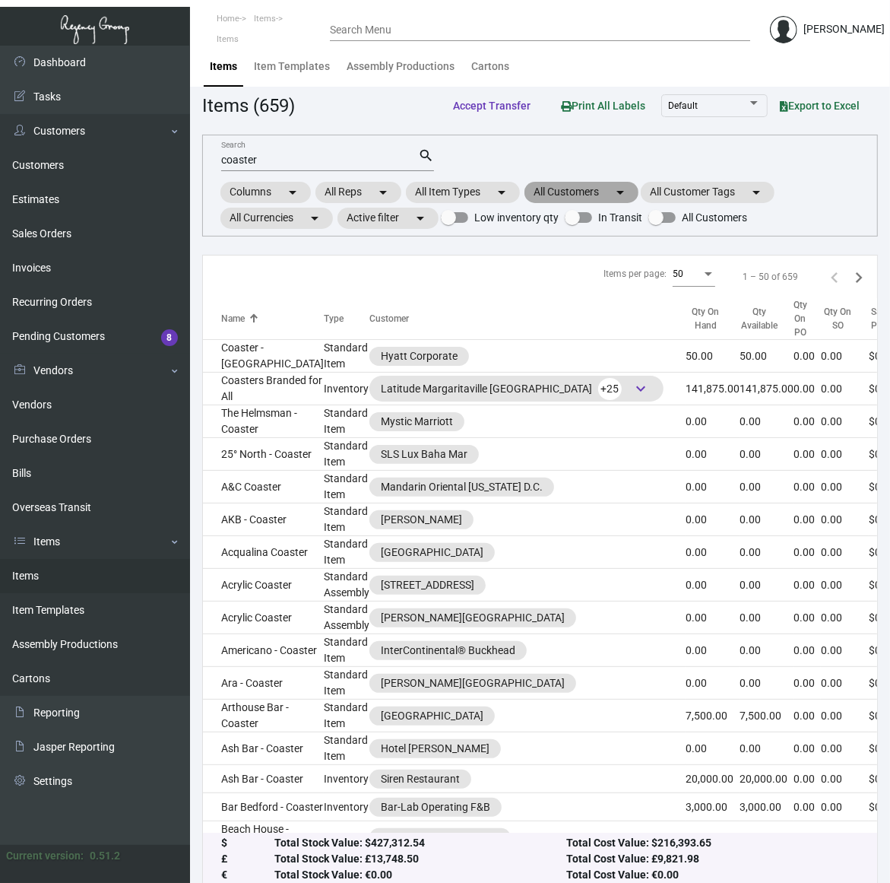
click at [564, 188] on mat-chip "All Customers arrow_drop_down" at bounding box center [582, 192] width 114 height 21
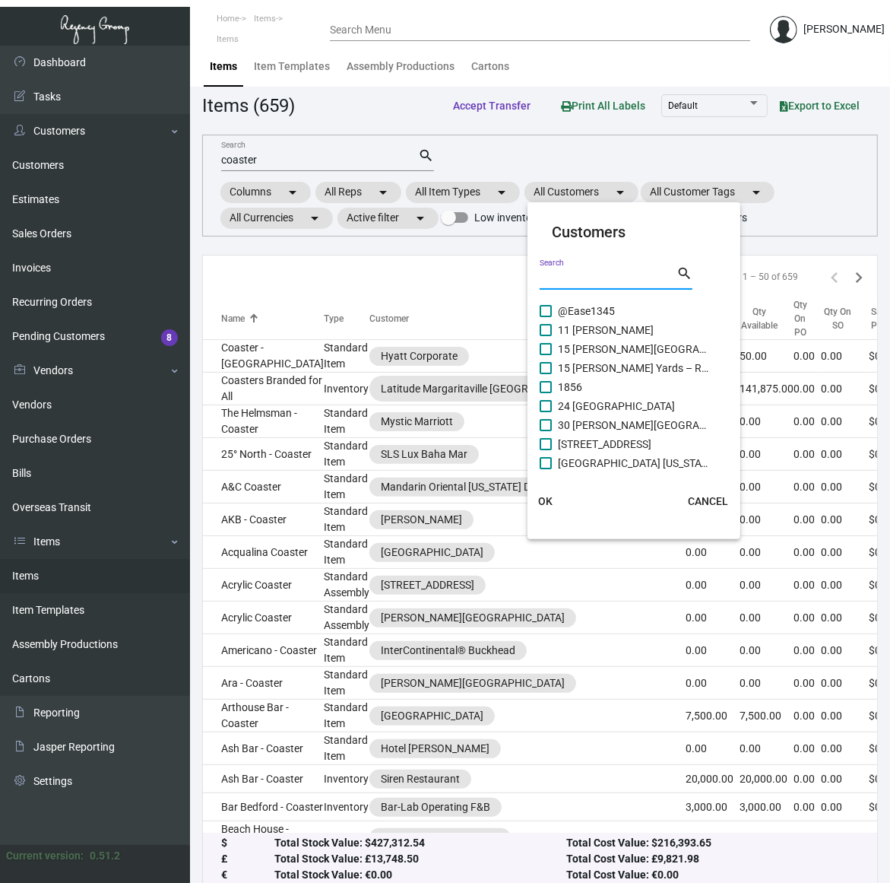
click at [591, 276] on input "Search" at bounding box center [608, 278] width 137 height 12
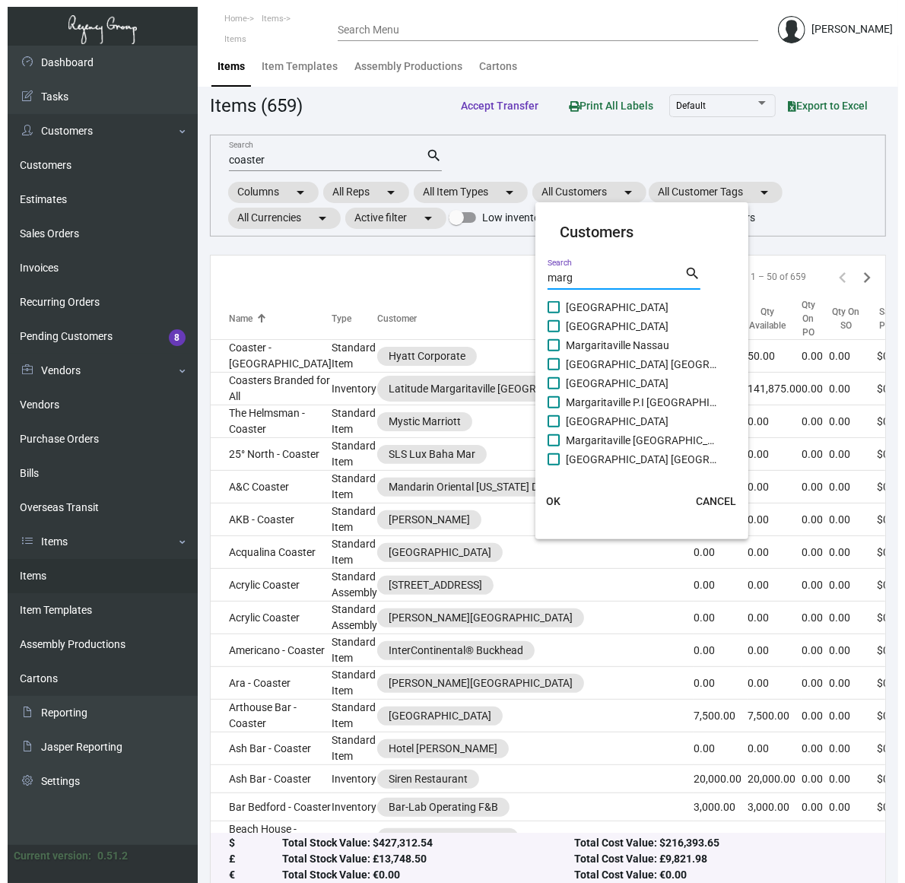
scroll to position [365, 0]
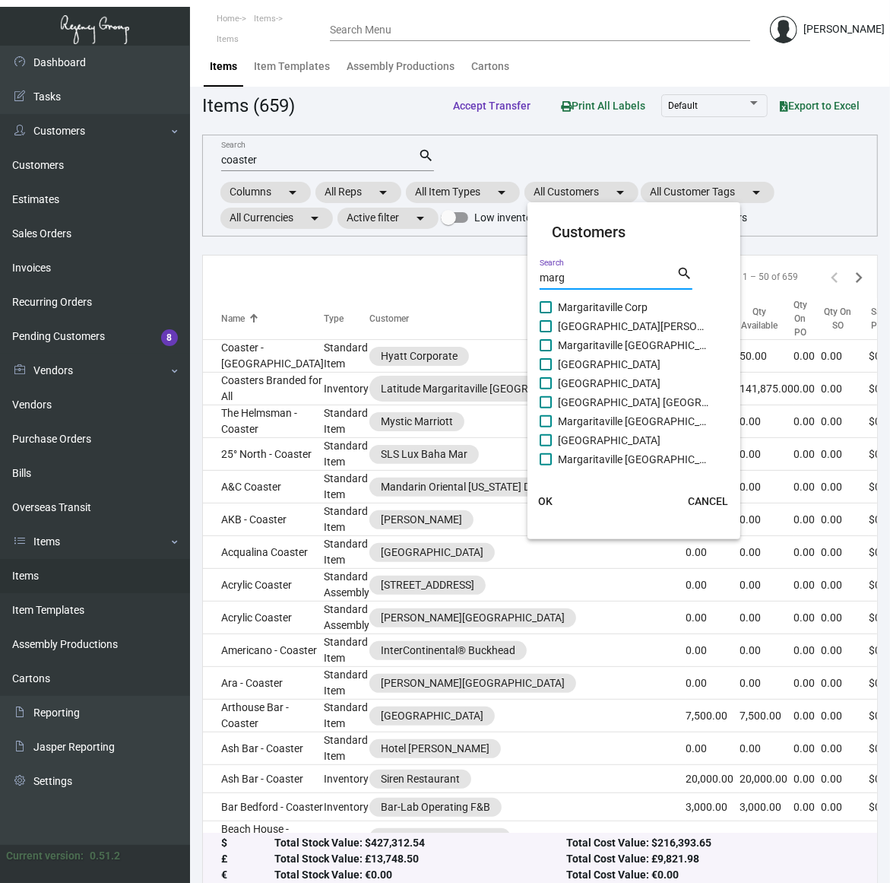
type input "marg"
click at [544, 306] on span at bounding box center [546, 307] width 12 height 12
click at [545, 313] on input "Margaritaville Corp" at bounding box center [545, 313] width 1 height 1
checkbox input "true"
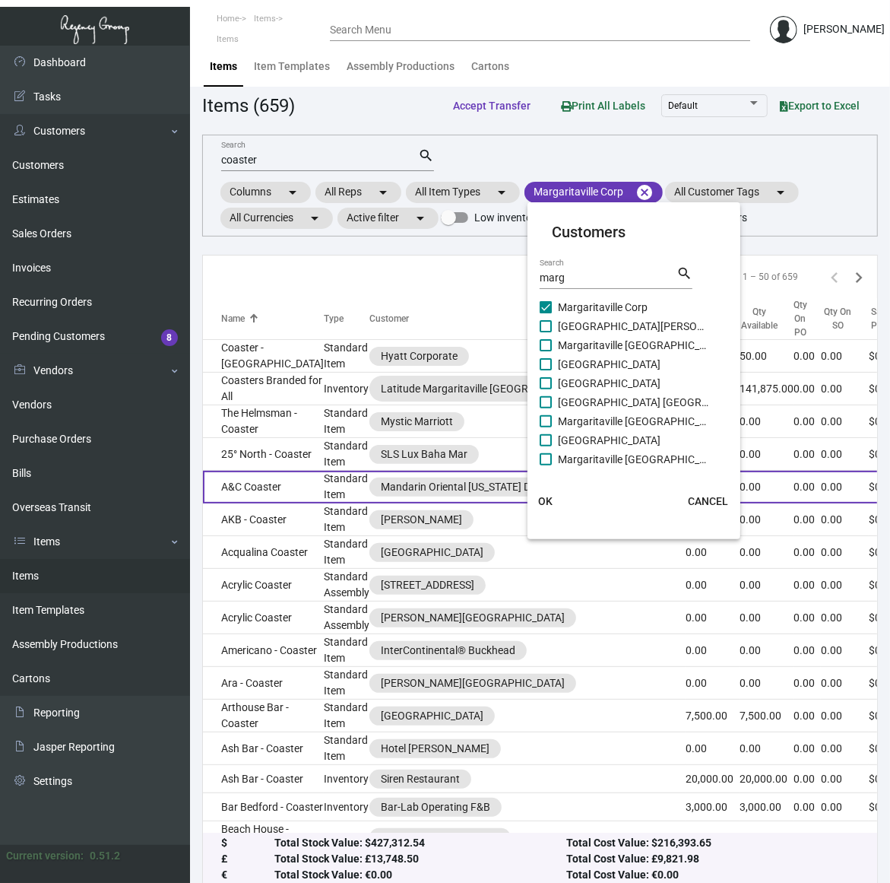
click at [547, 503] on span "OK" at bounding box center [545, 501] width 14 height 12
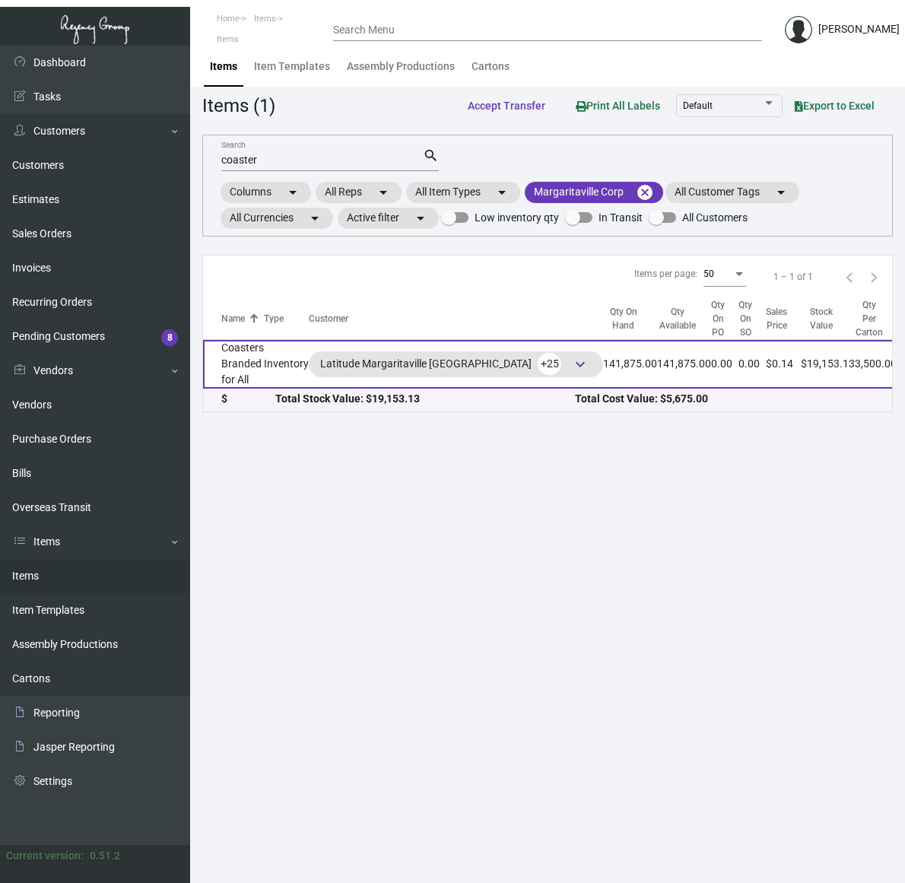
click at [267, 357] on td "Inventory" at bounding box center [286, 364] width 45 height 49
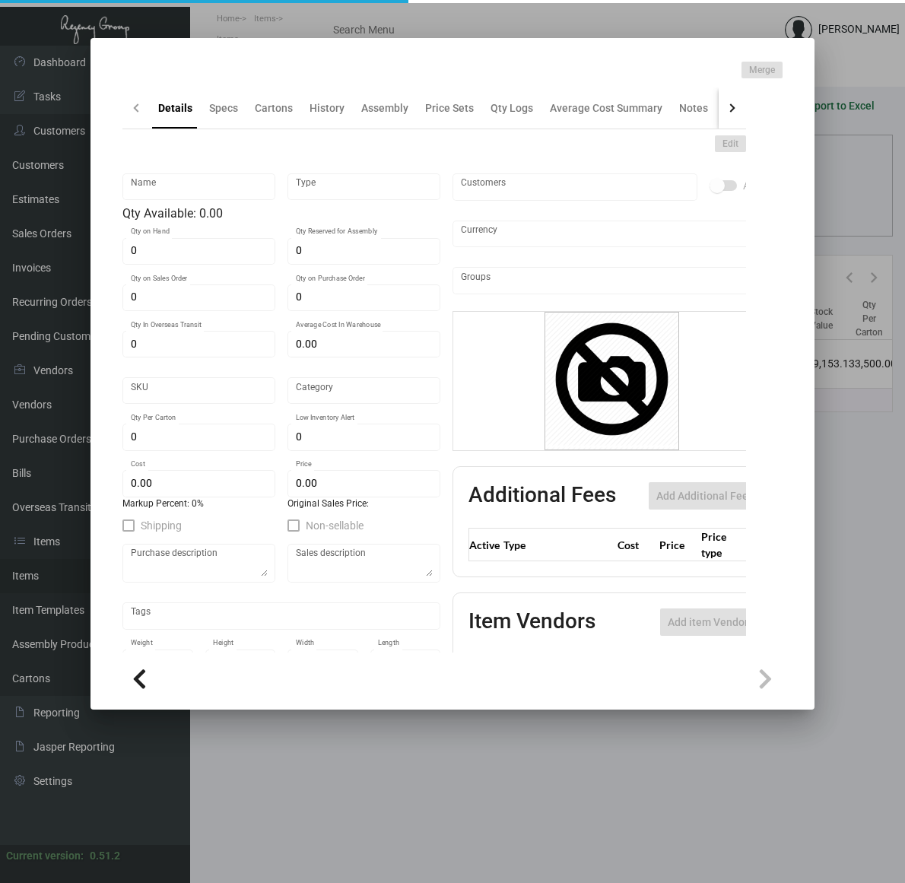
type input "Coasters Branded for All"
type input "Inventory"
type input "141,875"
type input "$ 0.19148"
type input "MARGBFACSTR"
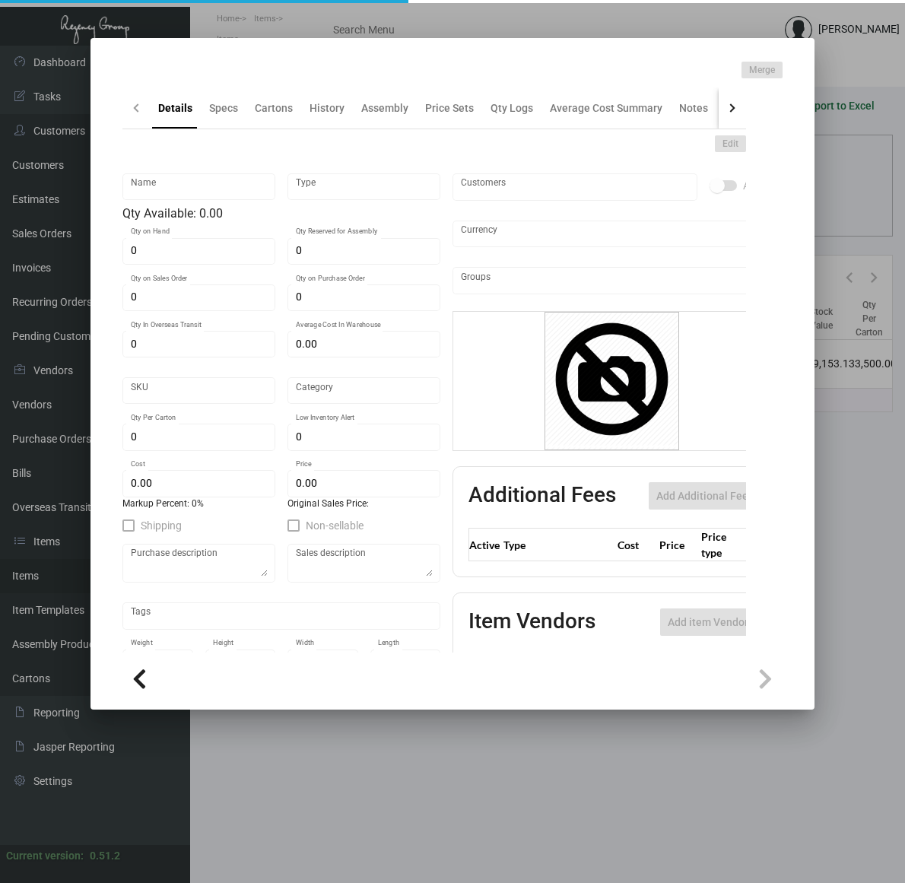
type input "Standard"
type input "3,500"
type input "$ 0.04"
type input "$ 0.135"
checkbox input "true"
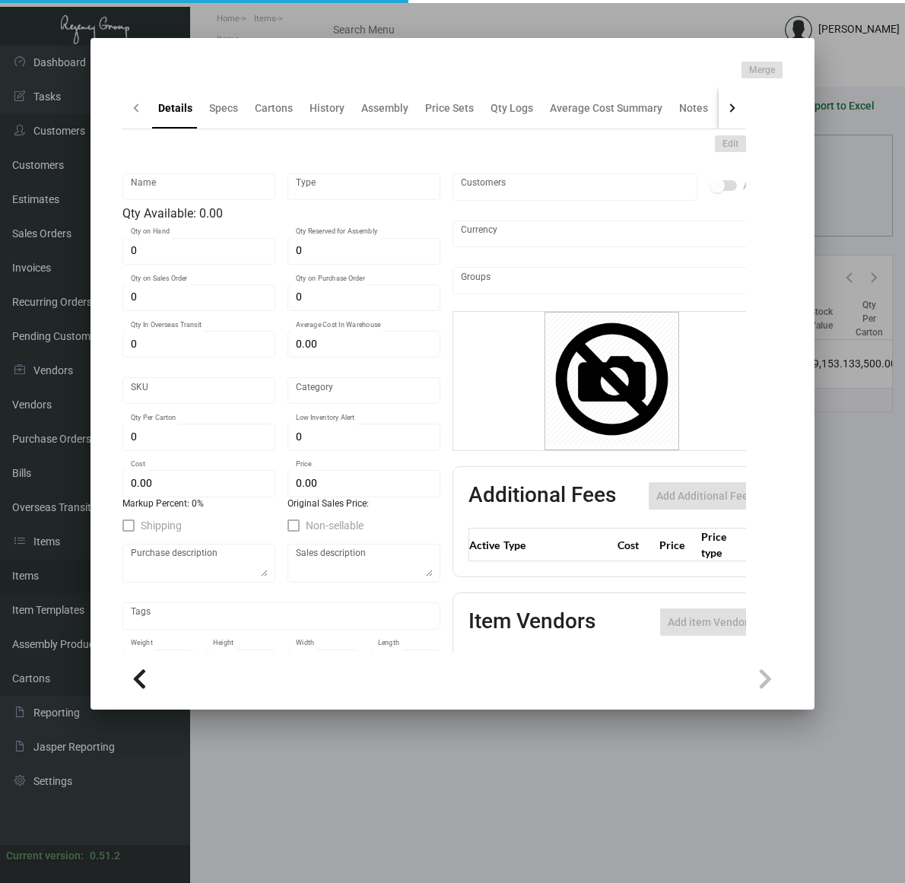
type input "United States Dollar $"
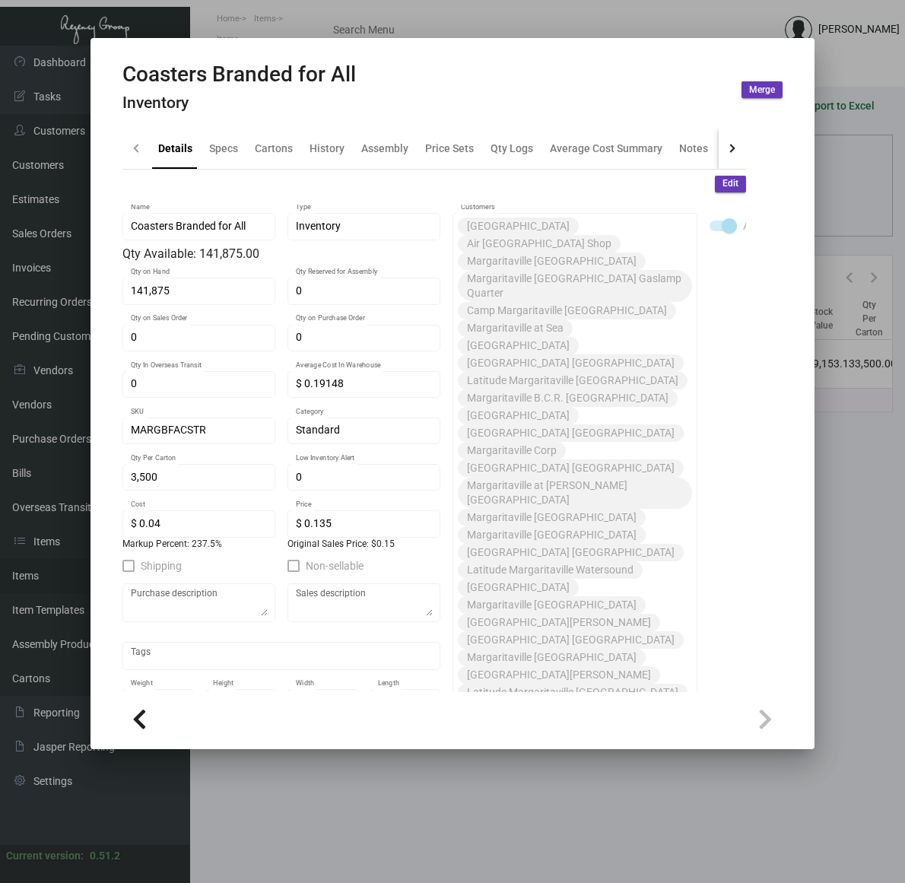
click at [341, 108] on h4 "Inventory" at bounding box center [238, 103] width 233 height 19
click at [337, 143] on div "History" at bounding box center [326, 148] width 35 height 16
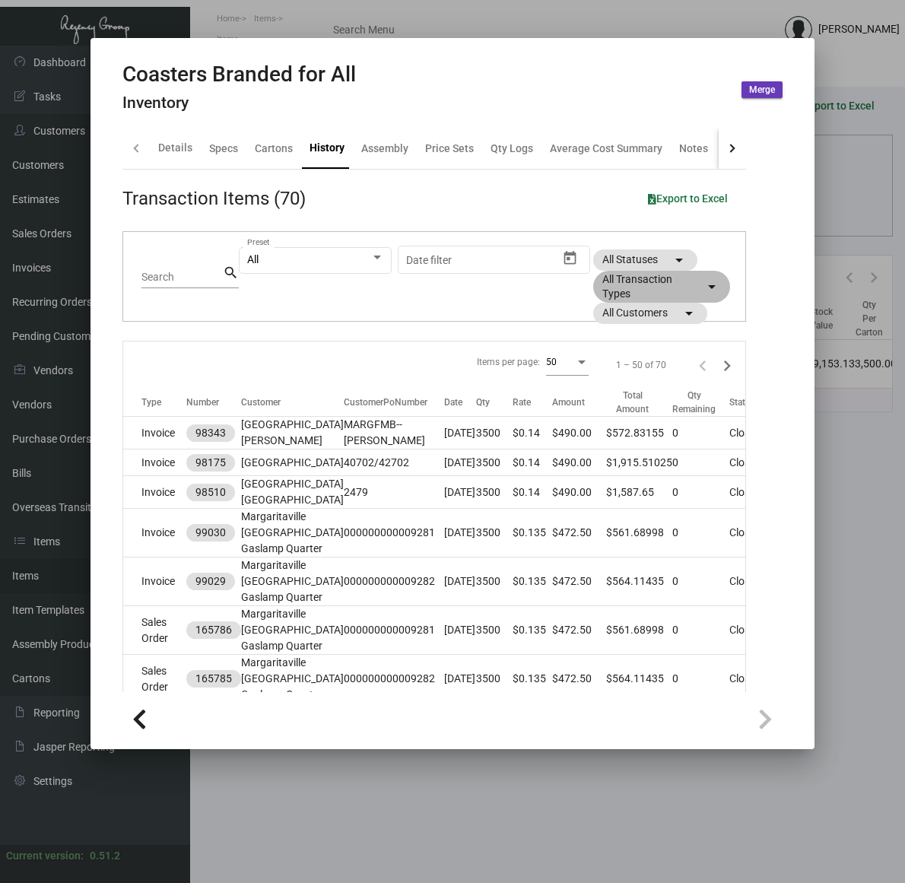
click at [678, 285] on mat-chip "All Transaction Types arrow_drop_down" at bounding box center [661, 287] width 137 height 32
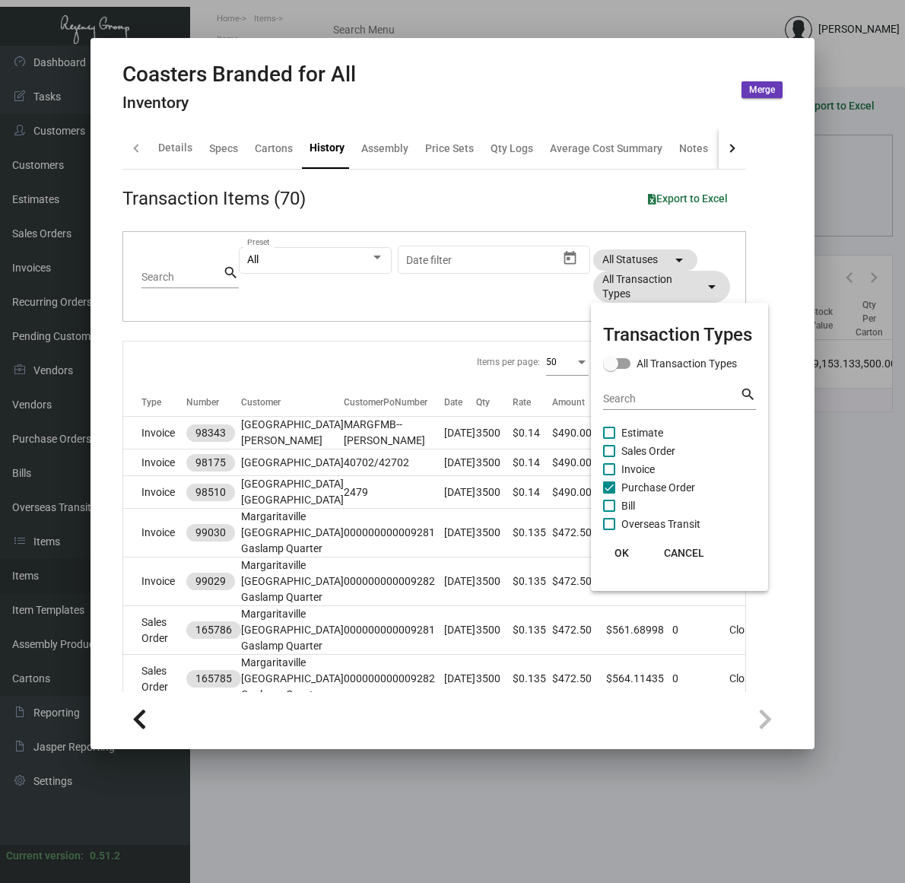
click at [644, 506] on mat-checkbox "Bill" at bounding box center [679, 506] width 153 height 18
click at [652, 489] on span "Purchase Order" at bounding box center [658, 487] width 74 height 18
click at [609, 493] on input "Purchase Order" at bounding box center [608, 493] width 1 height 1
click at [652, 489] on span "Purchase Order" at bounding box center [658, 487] width 74 height 18
click at [609, 493] on input "Purchase Order" at bounding box center [608, 493] width 1 height 1
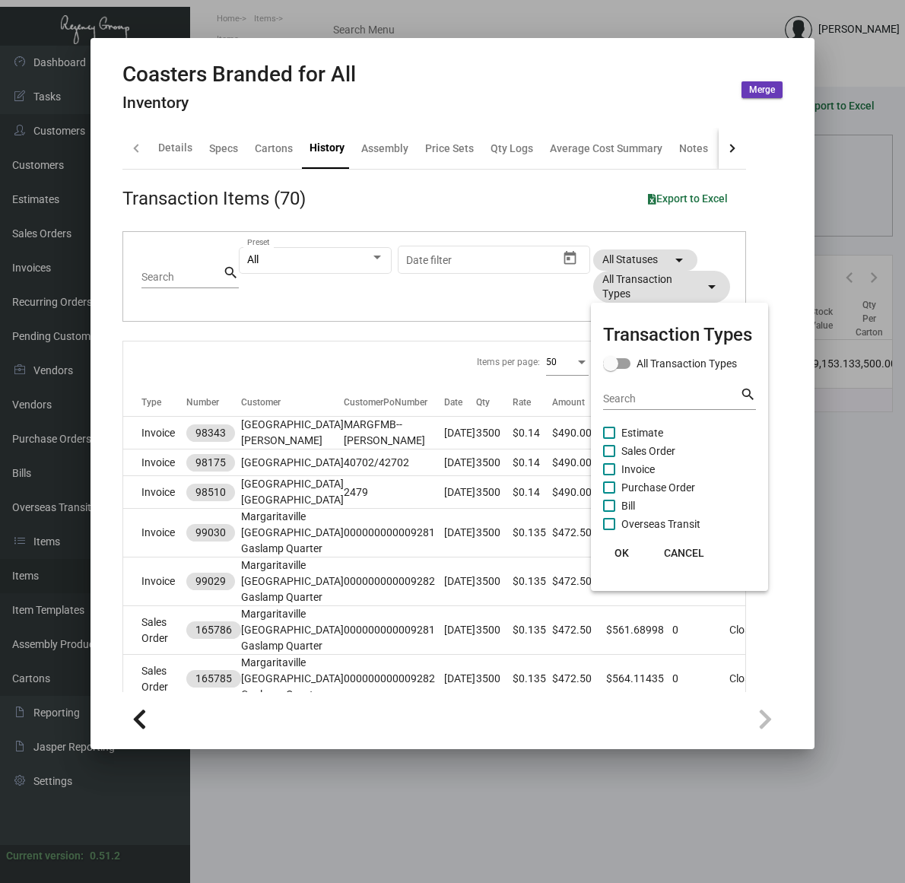
checkbox input "true"
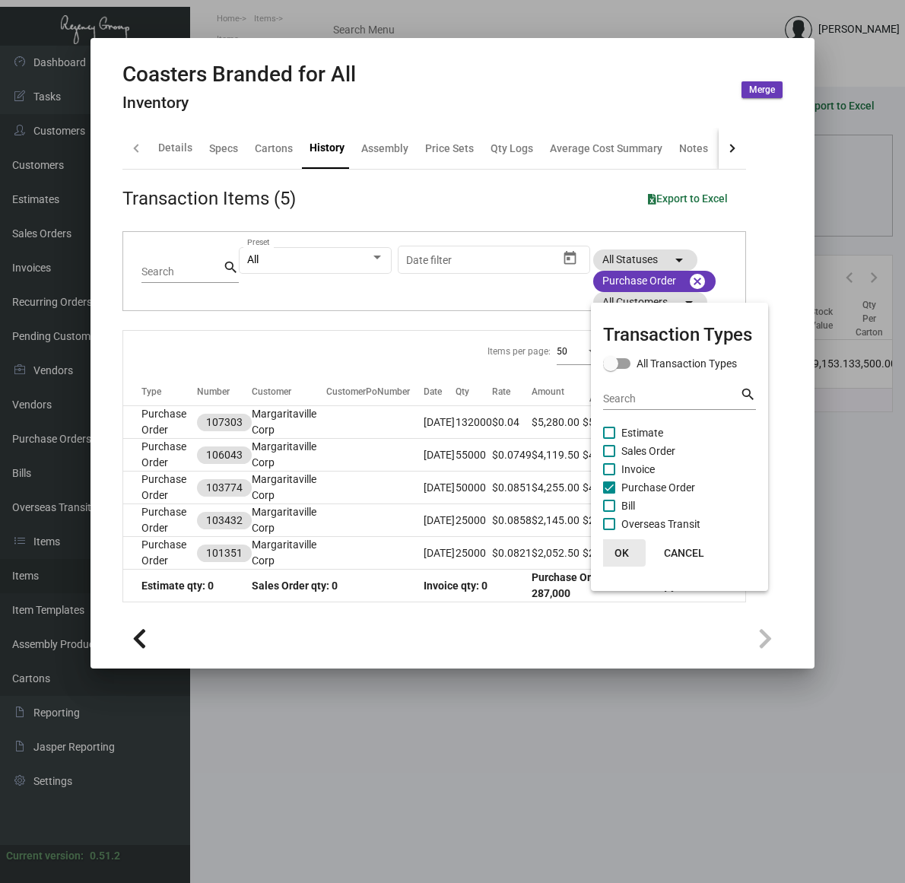
click at [614, 554] on span "OK" at bounding box center [621, 553] width 14 height 12
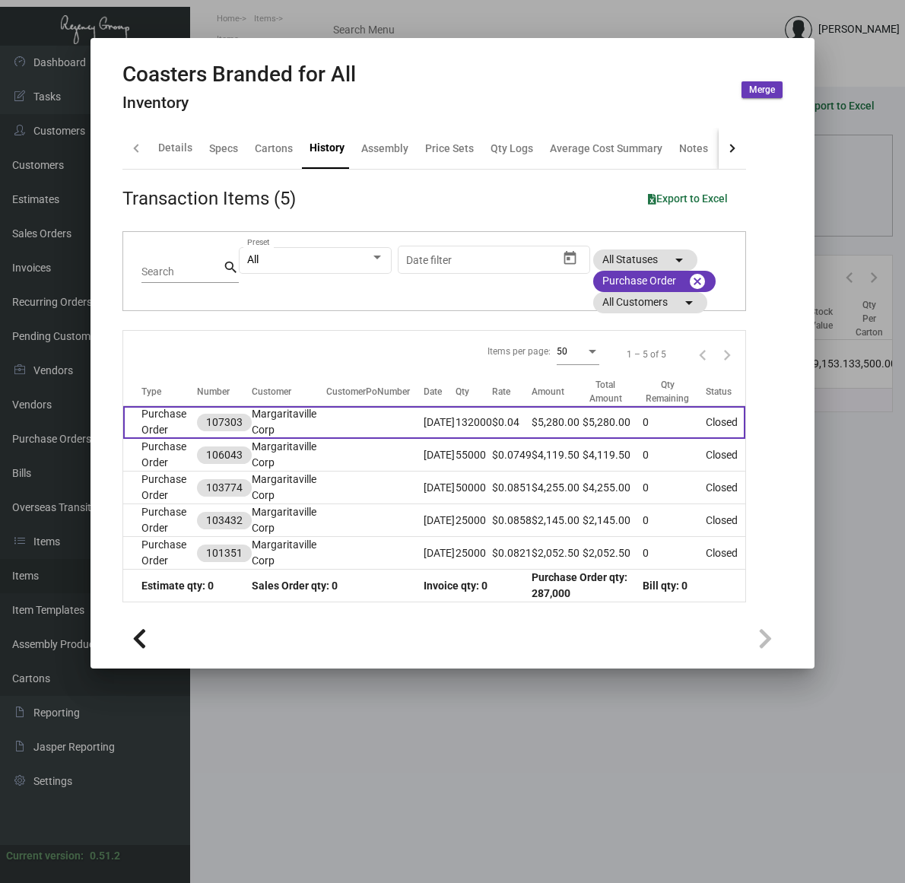
click at [309, 426] on td "Margaritaville Corp" at bounding box center [289, 422] width 74 height 33
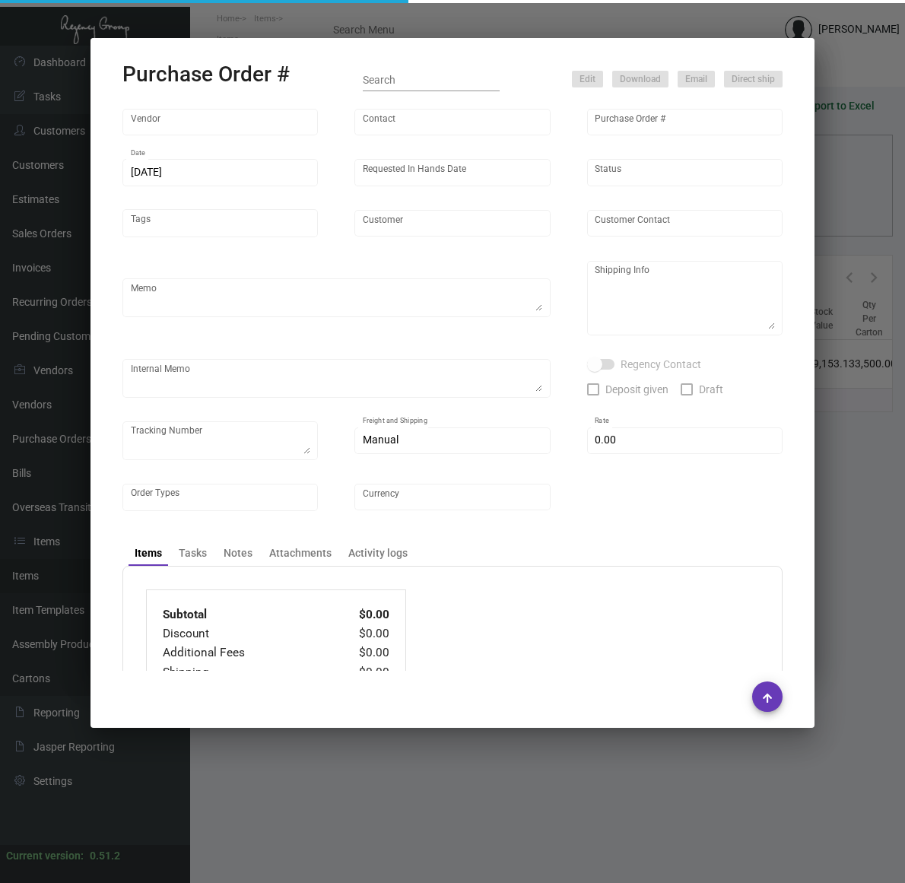
type input "Admatch Corporation"
type input "Order Entry"
type input "107303"
type input "[DATE]"
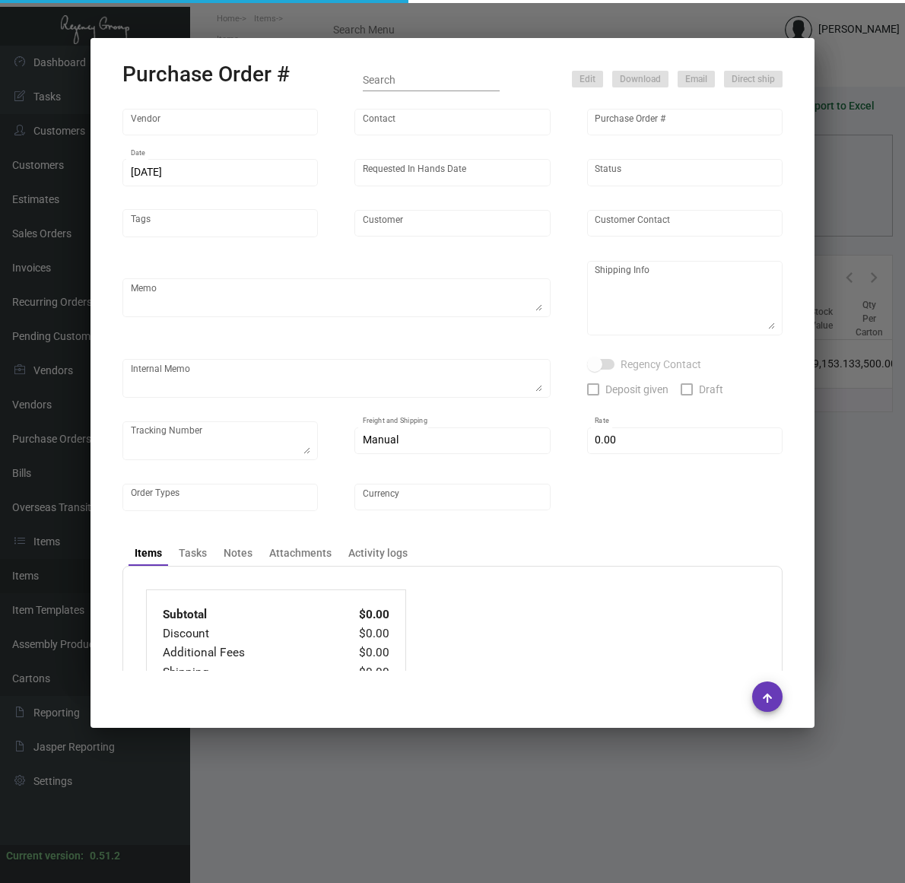
type input "Margaritaville Corp"
type textarea "Priced by [PERSON_NAME]. Repeat Previous PO 106043. When ready to ship, contact…"
type textarea "Regency Group NJ - [PERSON_NAME] [STREET_ADDRESS]"
type textarea "9/26 - 2 PALLETS FAST FREIGHT/[PERSON_NAME] $404.00 - 116824"
checkbox input "true"
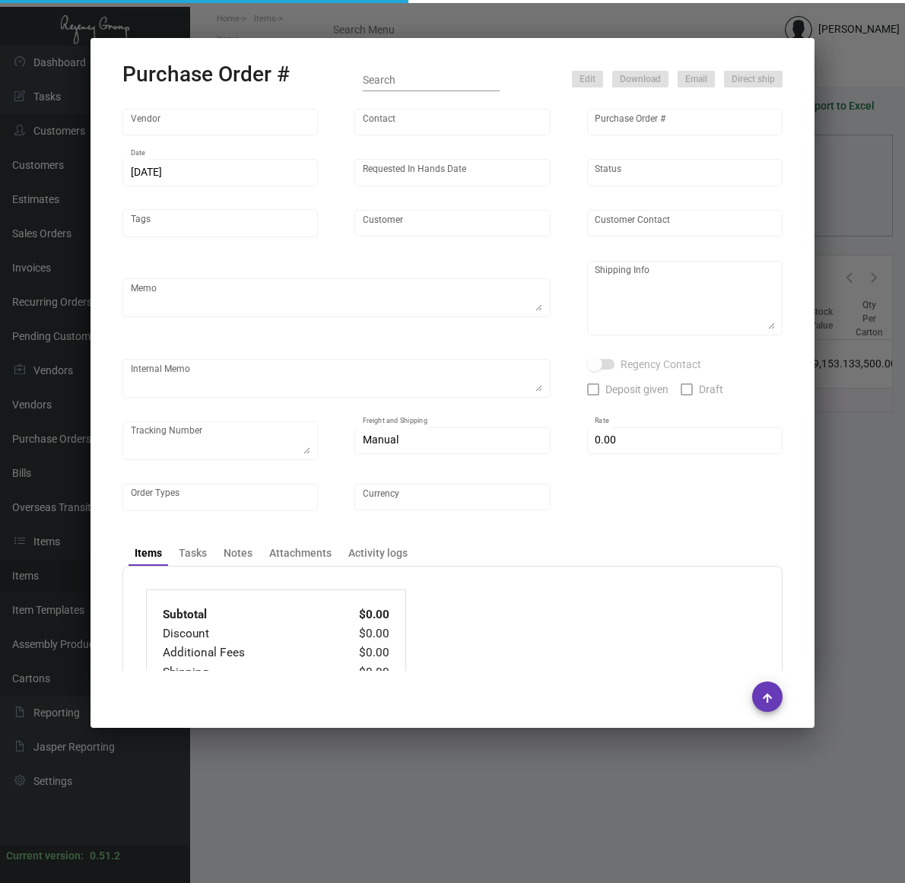
type input "$ 0.00"
type input "United States Dollar $"
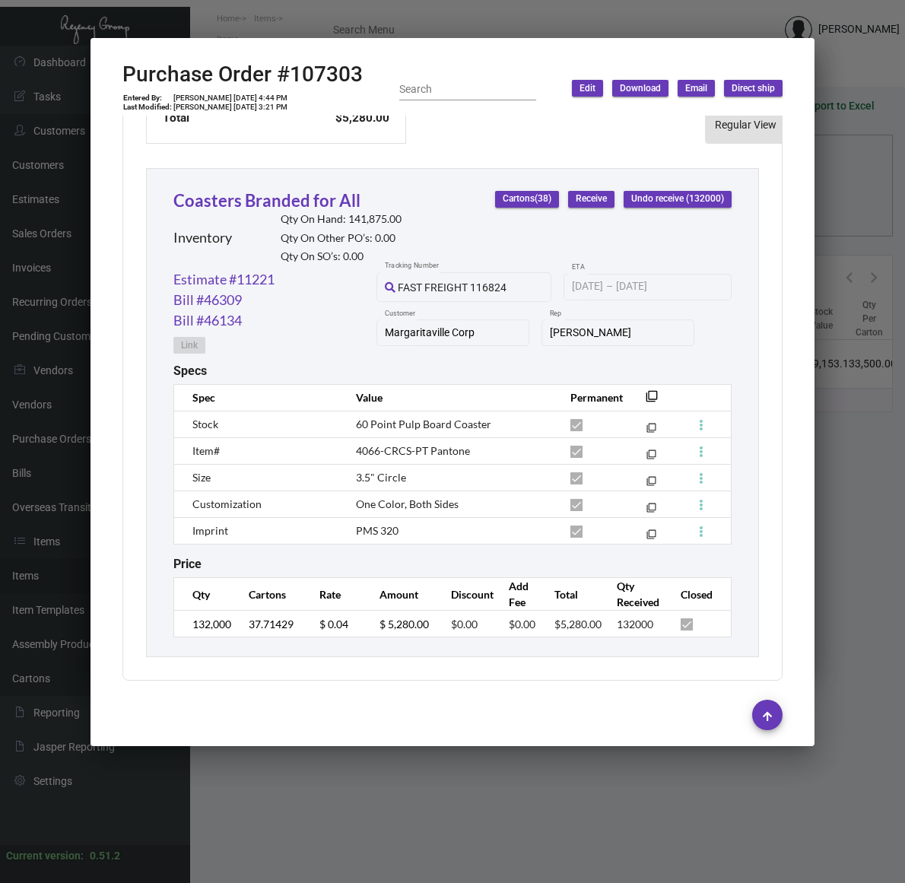
scroll to position [670, 0]
click at [427, 444] on span "4066-CRCS-PT Pantone" at bounding box center [413, 450] width 114 height 13
copy tr "4066-CRCS-PT Pantone filter_none"
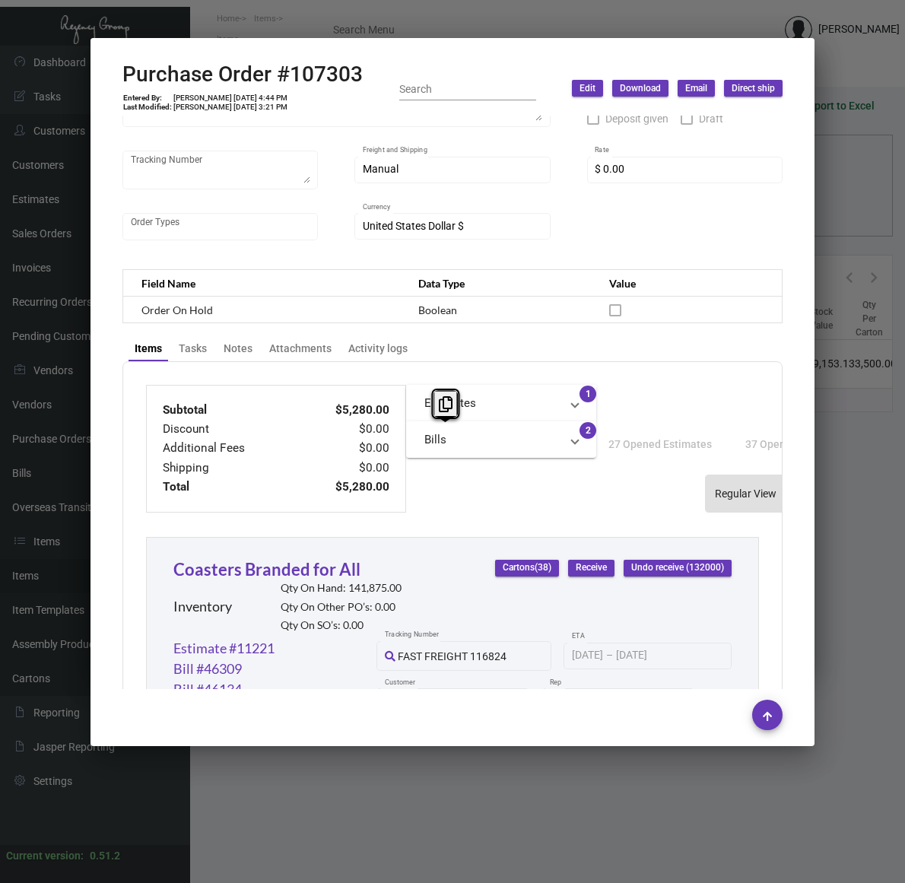
scroll to position [100, 0]
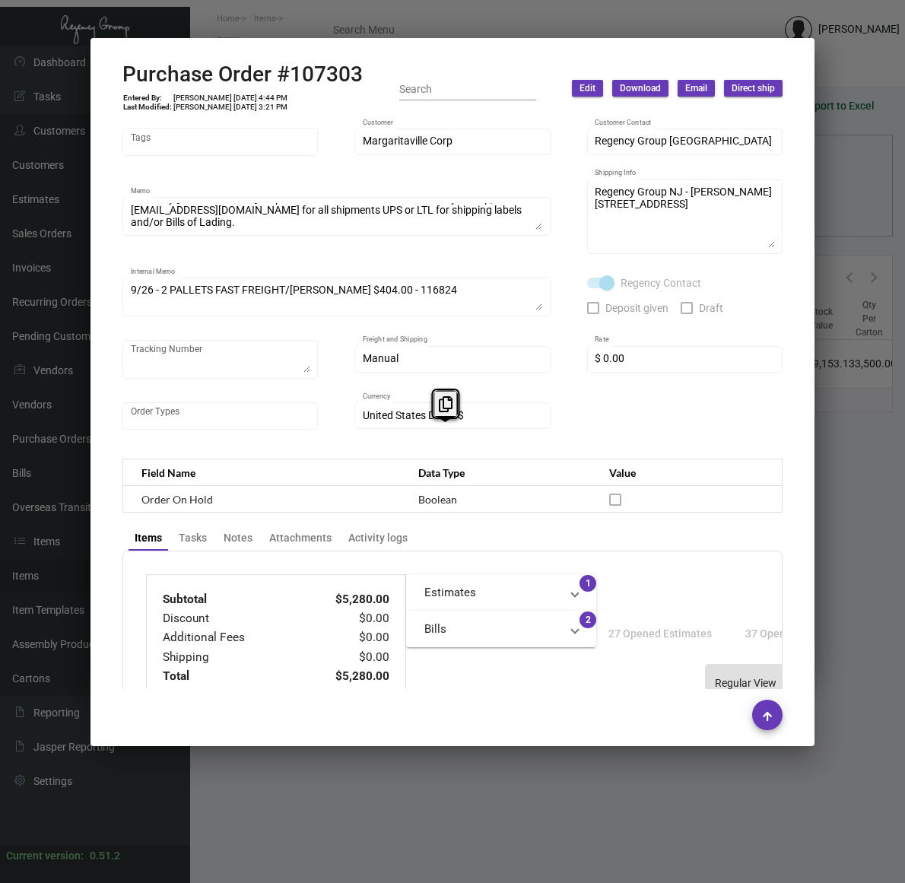
click at [319, 78] on h2 "Purchase Order #107303" at bounding box center [242, 75] width 240 height 26
copy h2 "107303"
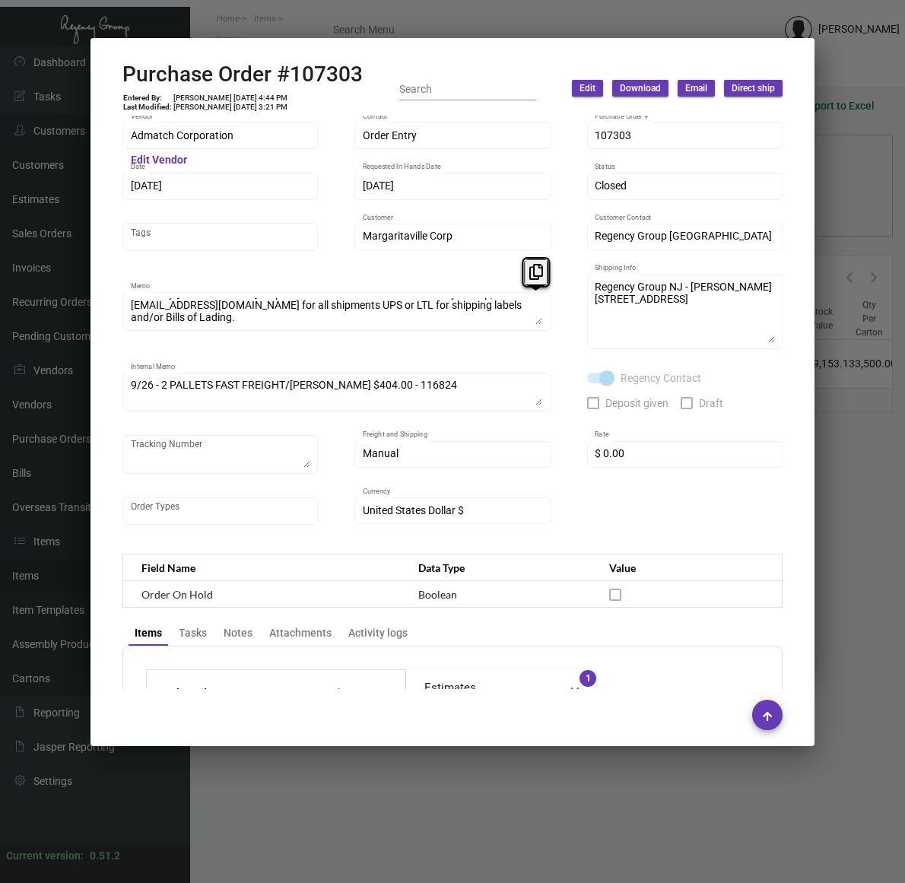
scroll to position [0, 0]
click at [48, 243] on div "Coasters Branded for All Inventory Merge Details Specs Cartons History Assembly…" at bounding box center [452, 441] width 905 height 883
click at [321, 67] on h2 "Purchase Order #107303" at bounding box center [242, 75] width 240 height 26
copy h2 "107303"
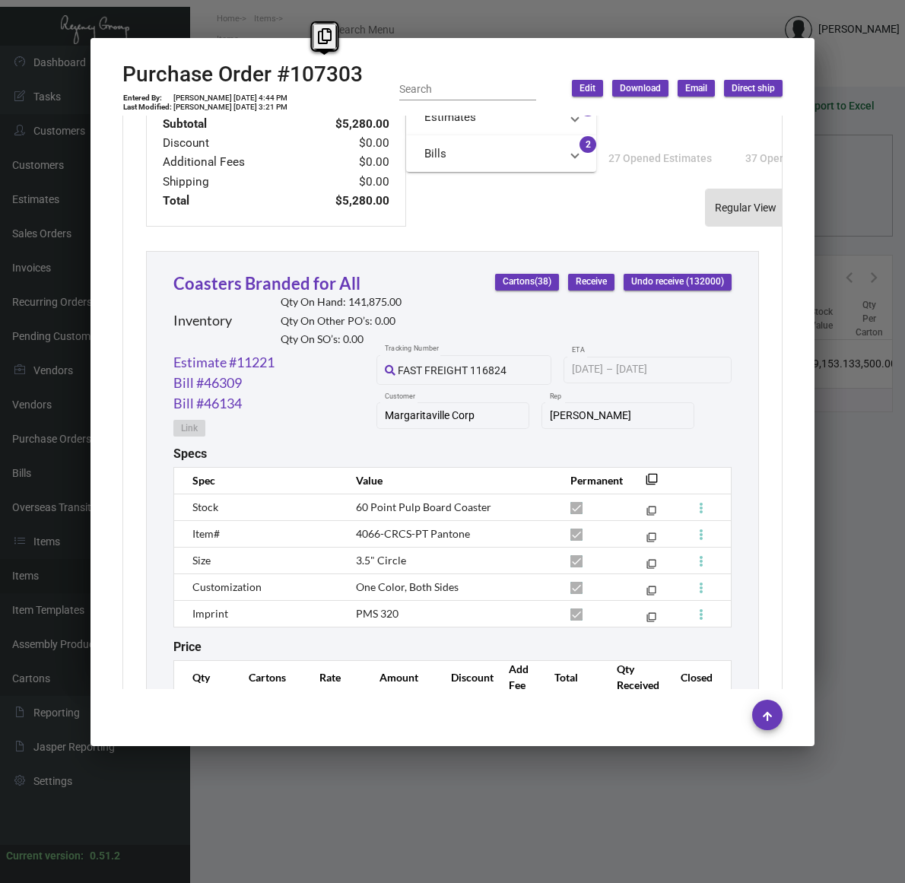
scroll to position [670, 0]
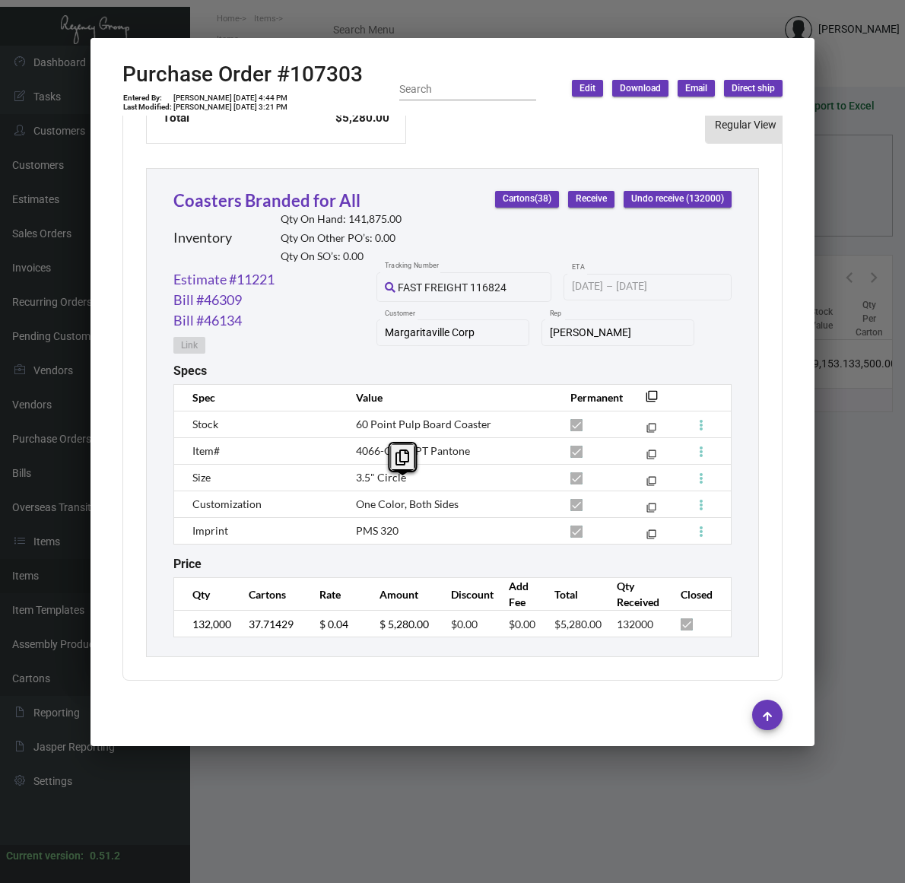
drag, startPoint x: 355, startPoint y: 485, endPoint x: 513, endPoint y: 495, distance: 158.5
click at [513, 495] on td "One Color, Both Sides" at bounding box center [448, 503] width 214 height 27
copy span "One Color, Both Sides"
click at [361, 524] on span "PMS 320" at bounding box center [377, 530] width 43 height 13
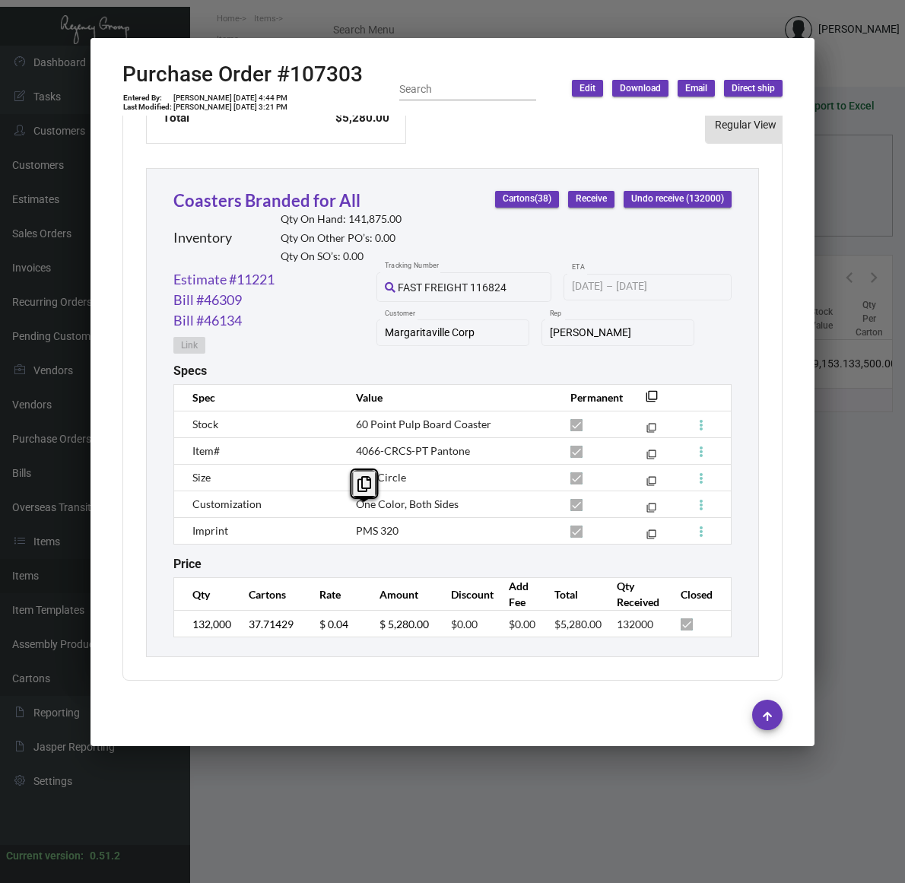
click at [361, 524] on span "PMS 320" at bounding box center [377, 530] width 43 height 13
copy tr "PMS 320 filter_none"
drag, startPoint x: 367, startPoint y: 490, endPoint x: 289, endPoint y: 490, distance: 77.6
click at [367, 490] on icon at bounding box center [364, 484] width 14 height 16
copy tr "PMS 320 filter_none"
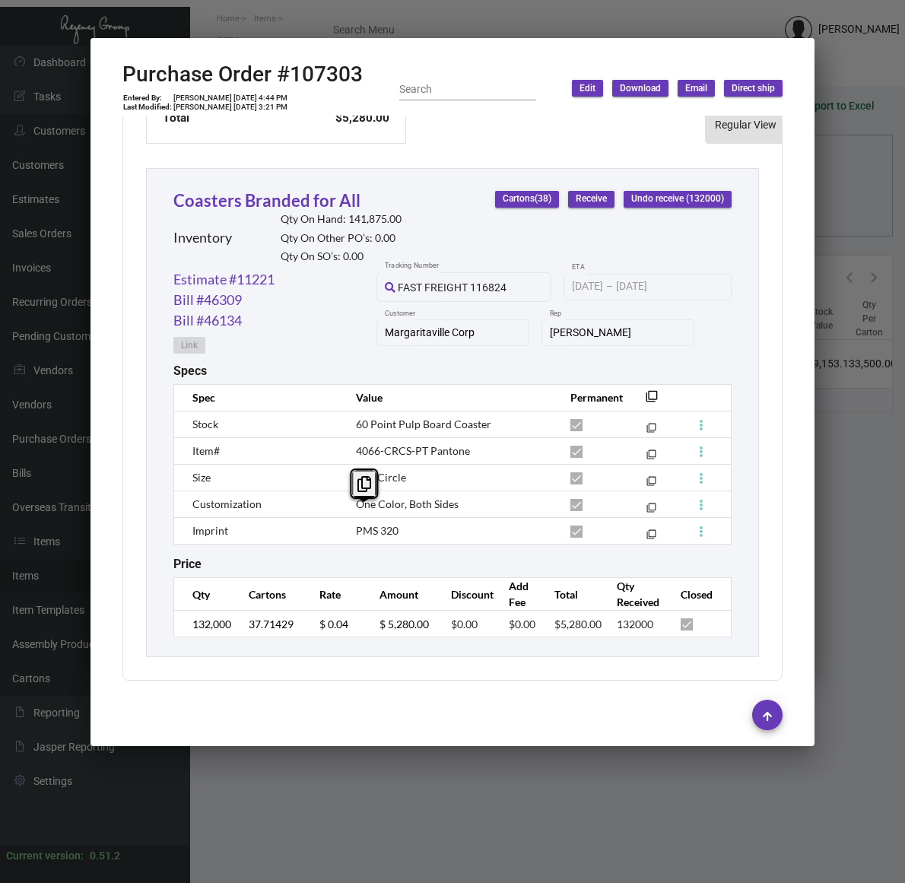
click at [333, 77] on h2 "Purchase Order #107303" at bounding box center [242, 75] width 240 height 26
copy h2 "107303"
click at [324, 32] on icon at bounding box center [325, 36] width 14 height 16
copy h2 "107303"
